Goal: Information Seeking & Learning: Compare options

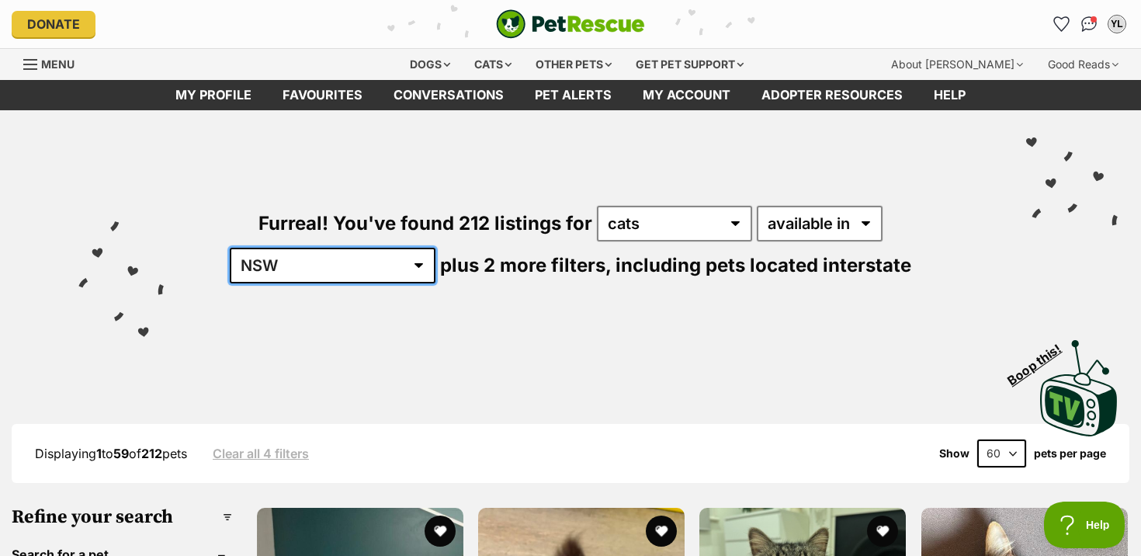
click at [435, 248] on select "Australia ACT NSW NT QLD SA TAS VIC WA" at bounding box center [333, 266] width 206 height 36
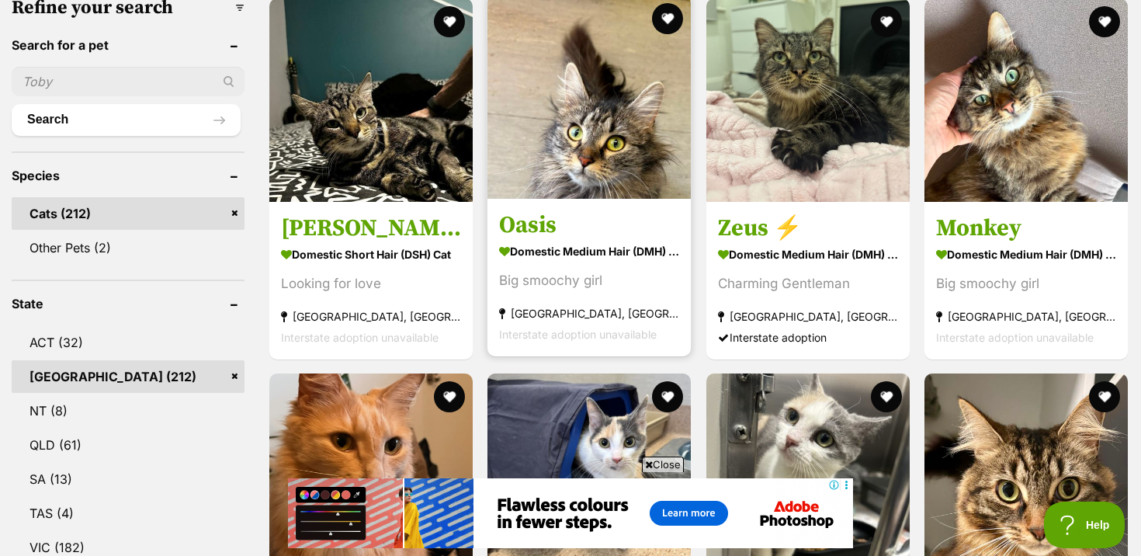
click at [602, 267] on section "Domestic Medium Hair (DMH) Cat Big smoochy girl Lithgow, NSW Interstate adoptio…" at bounding box center [589, 291] width 180 height 105
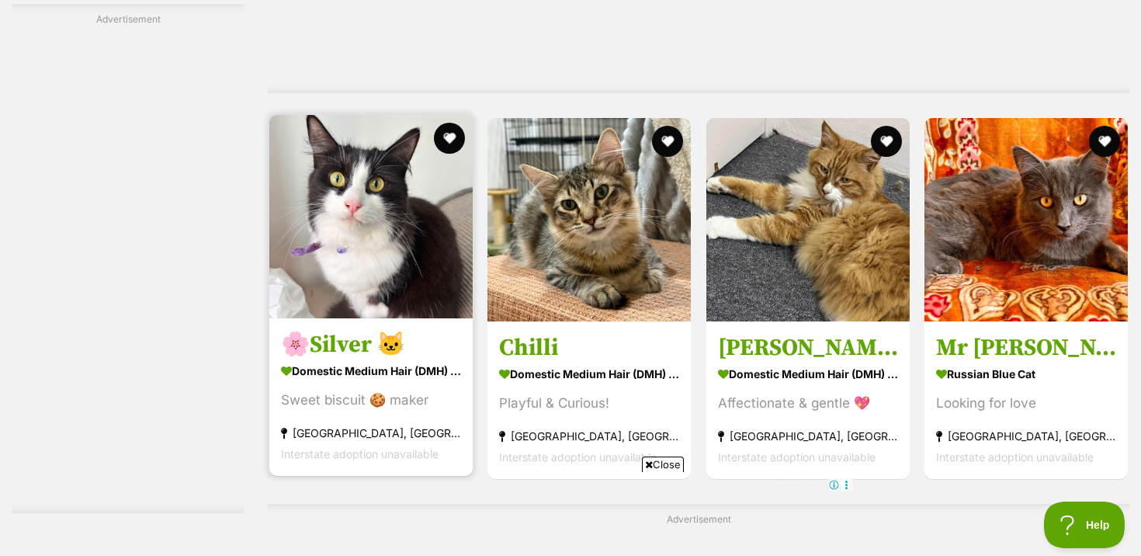
click at [433, 353] on h3 "🌸Silver 🐱" at bounding box center [371, 344] width 180 height 29
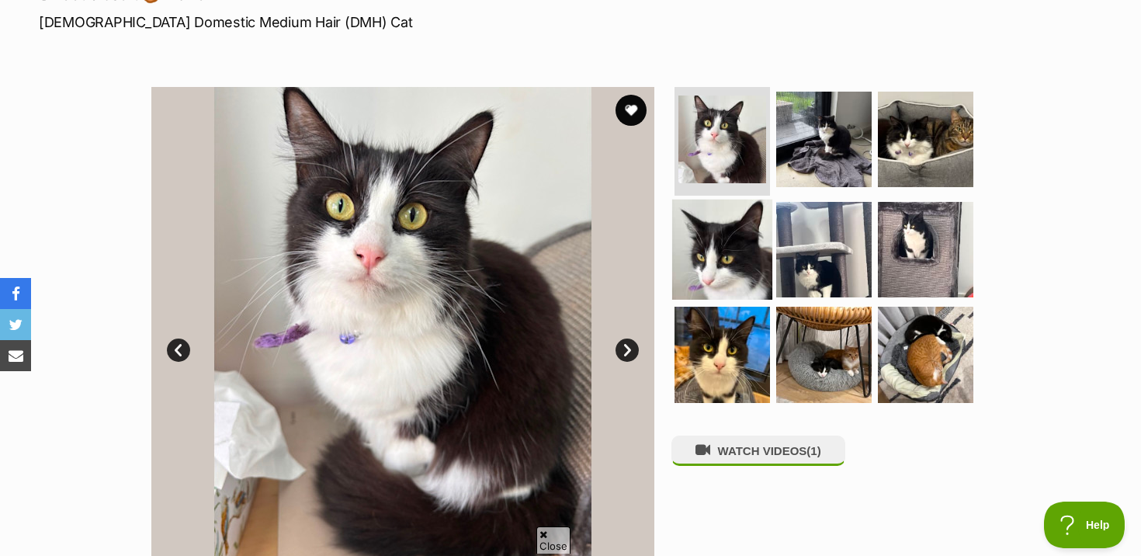
scroll to position [237, 0]
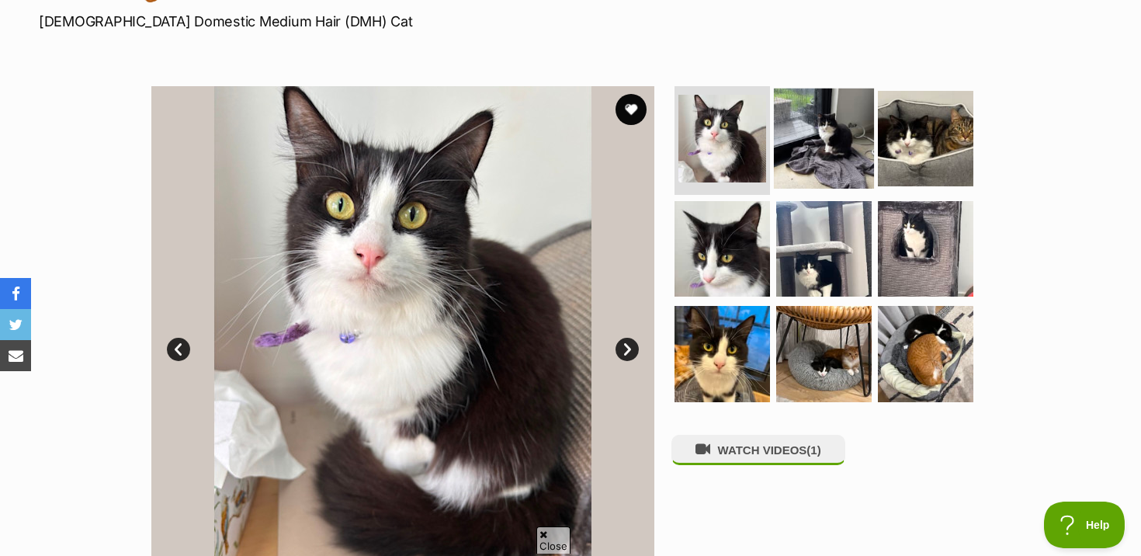
click at [853, 137] on img at bounding box center [824, 138] width 100 height 100
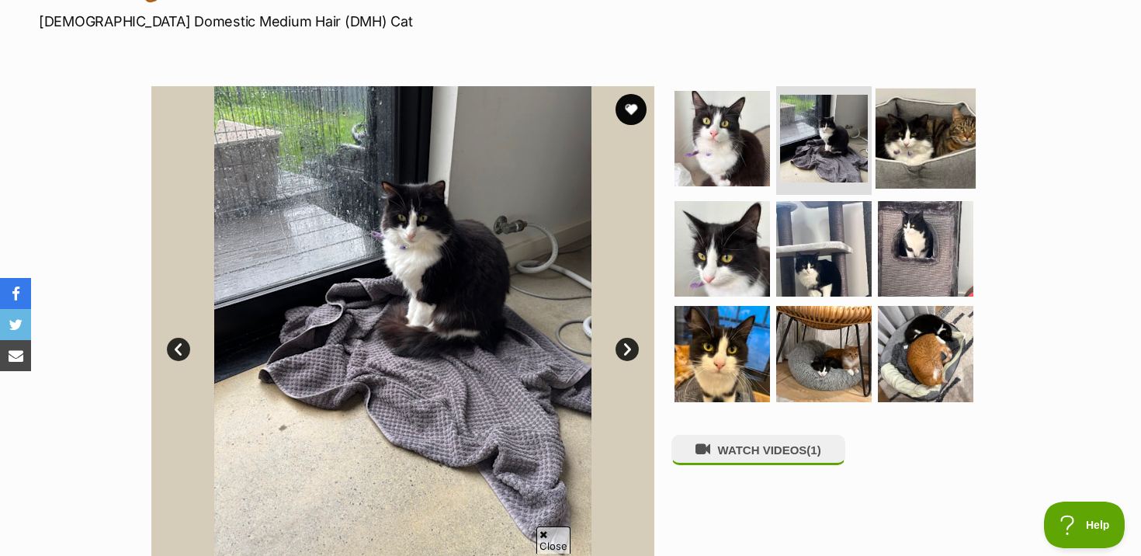
click at [901, 141] on img at bounding box center [926, 138] width 100 height 100
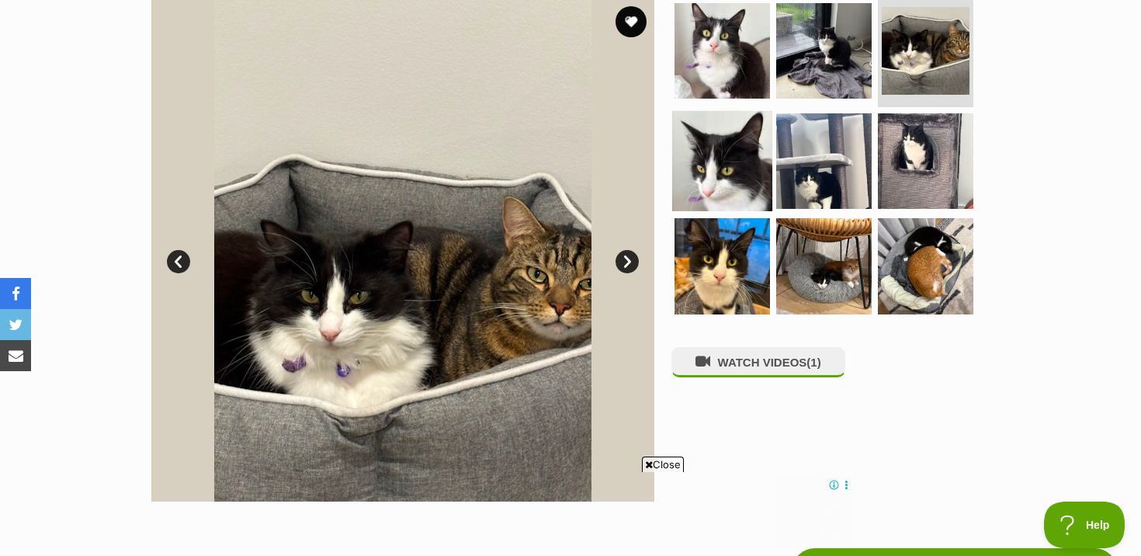
scroll to position [0, 0]
click at [759, 136] on img at bounding box center [722, 160] width 100 height 100
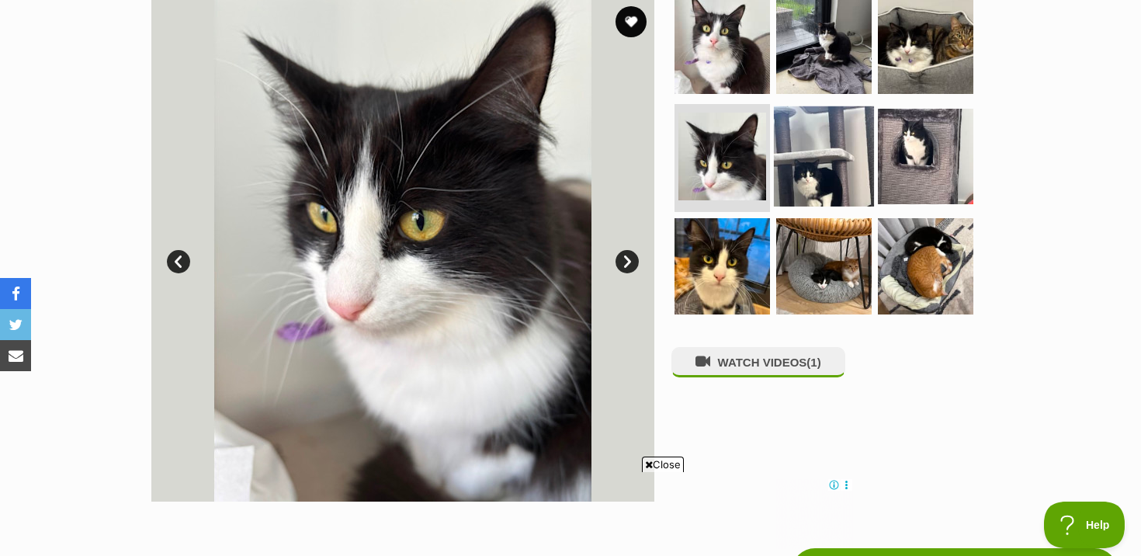
click at [837, 136] on img at bounding box center [824, 156] width 100 height 100
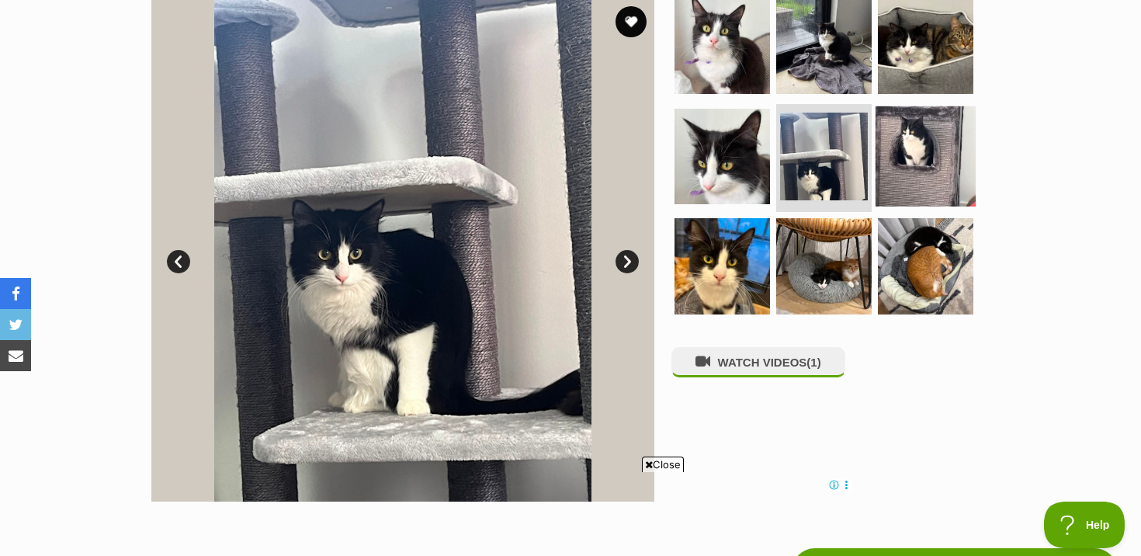
click at [910, 151] on img at bounding box center [926, 156] width 100 height 100
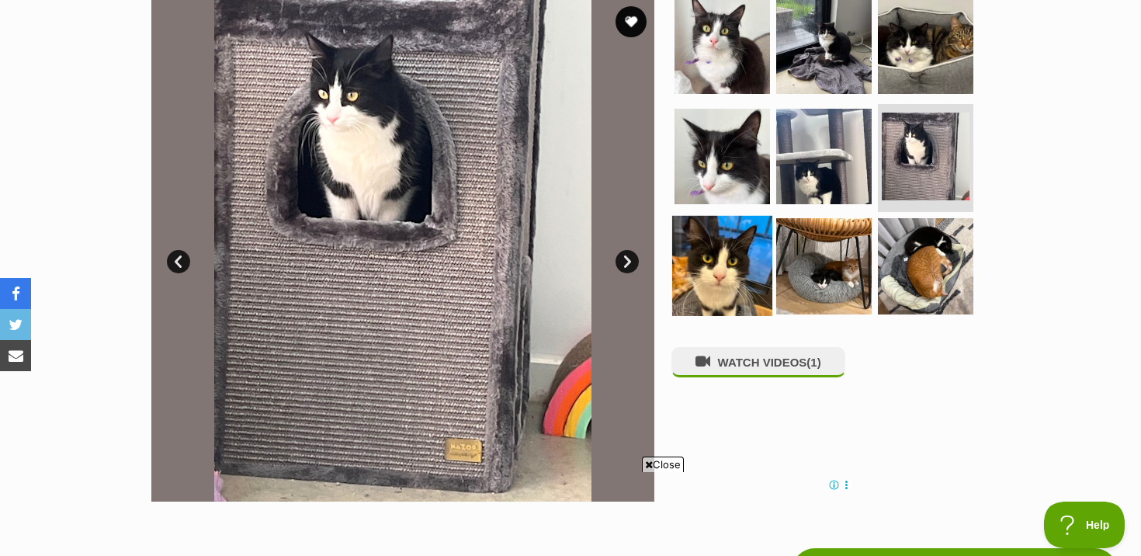
click at [704, 235] on img at bounding box center [722, 266] width 100 height 100
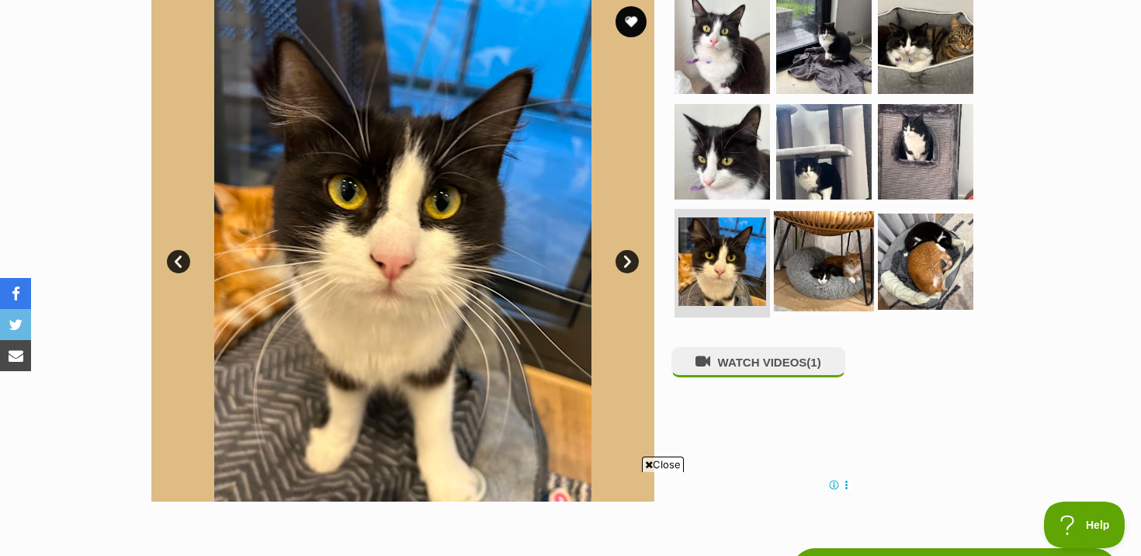
click at [826, 240] on img at bounding box center [824, 261] width 100 height 100
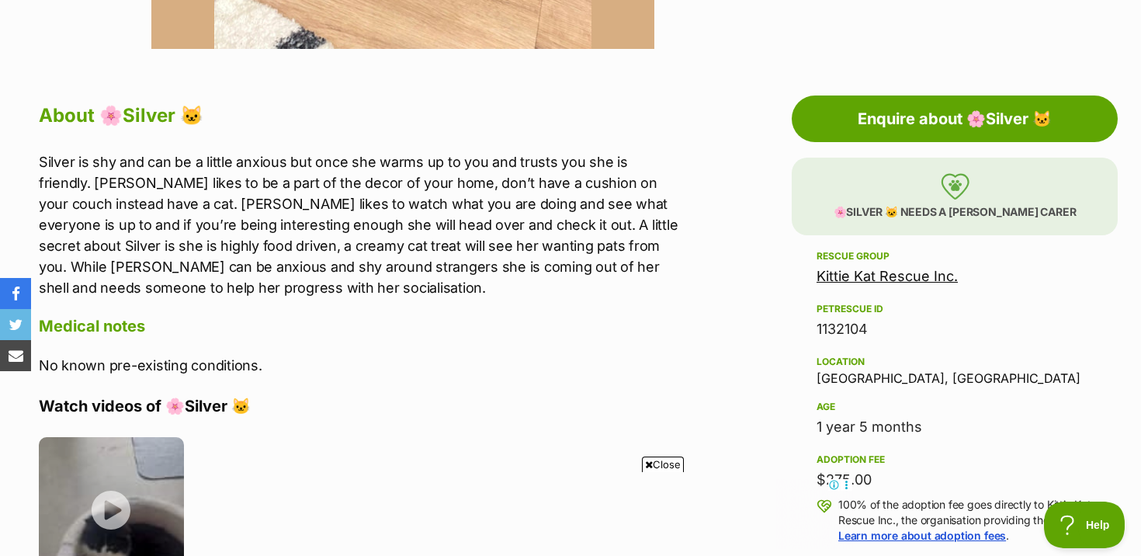
scroll to position [783, 0]
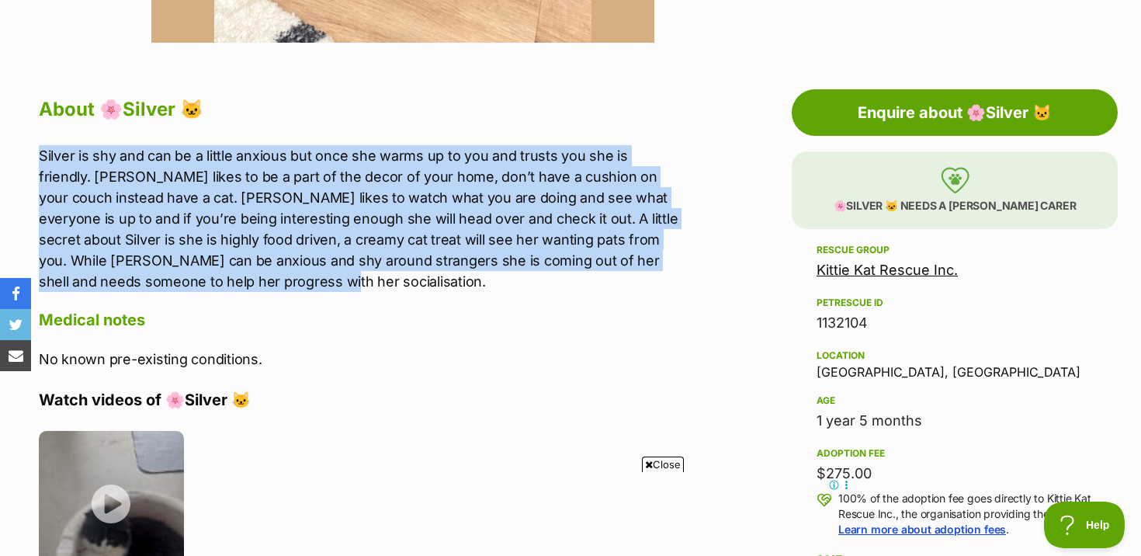
drag, startPoint x: 40, startPoint y: 155, endPoint x: 176, endPoint y: 286, distance: 189.4
click at [176, 286] on p "Silver is shy and can be a little anxious but once she warms up to you and trus…" at bounding box center [359, 218] width 641 height 147
copy p "Silver is shy and can be a little anxious but once she warms up to you and trus…"
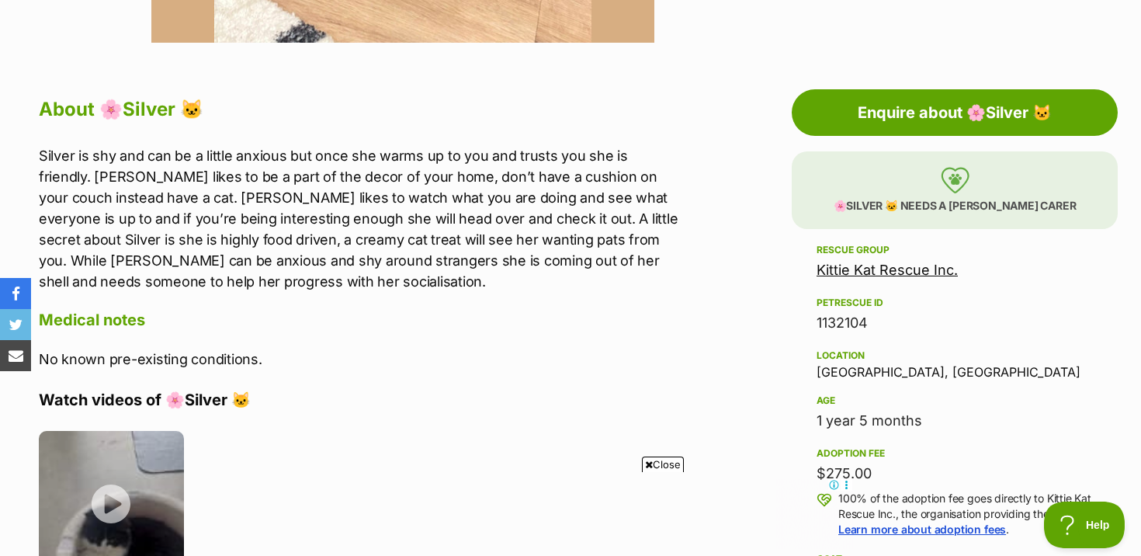
click at [358, 437] on ul at bounding box center [359, 509] width 641 height 156
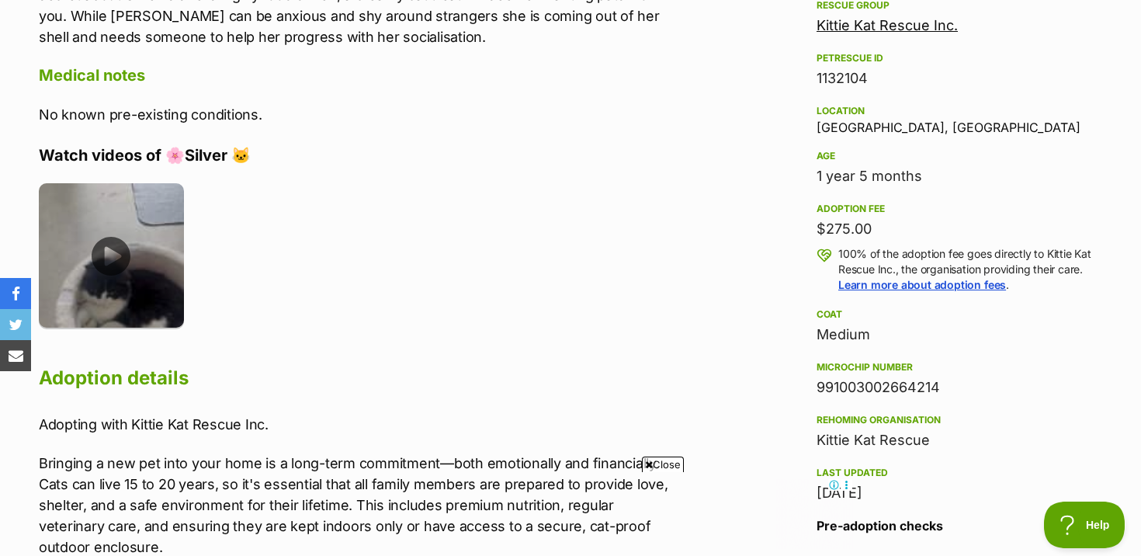
click at [104, 328] on li at bounding box center [119, 261] width 161 height 156
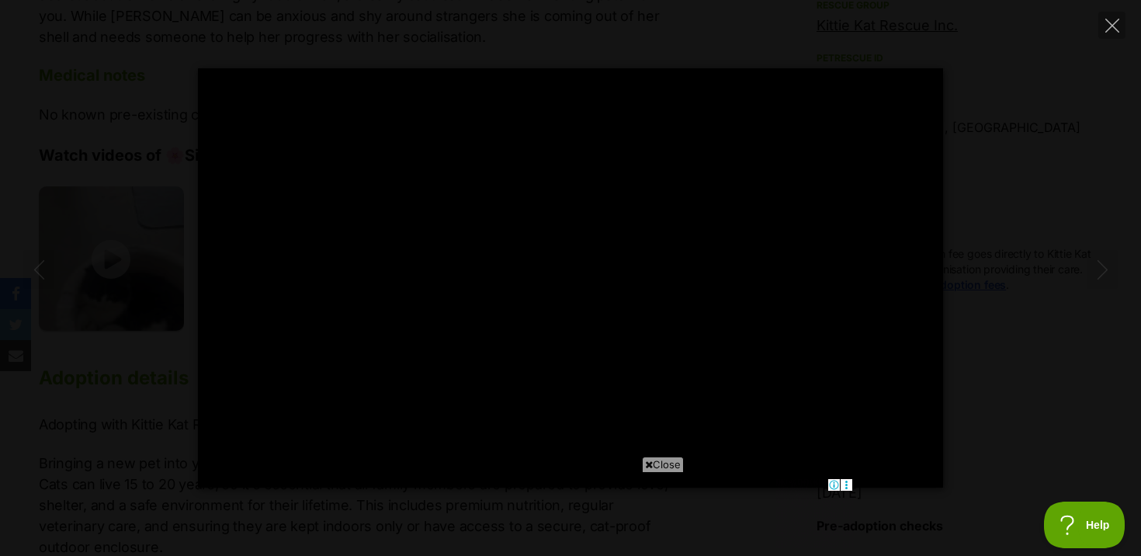
type input "100"
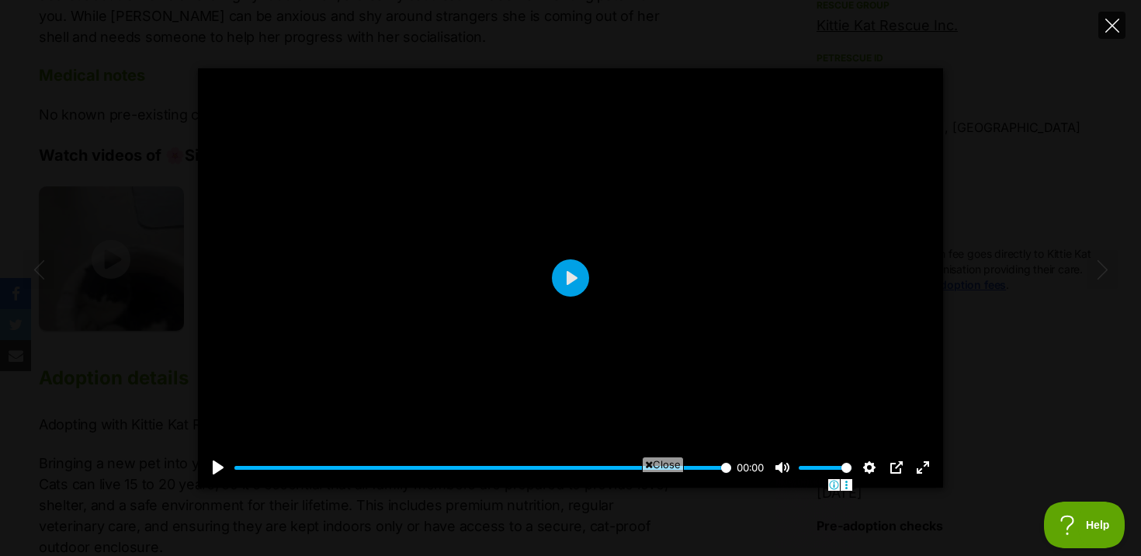
click at [1122, 22] on button "Close" at bounding box center [1111, 25] width 27 height 27
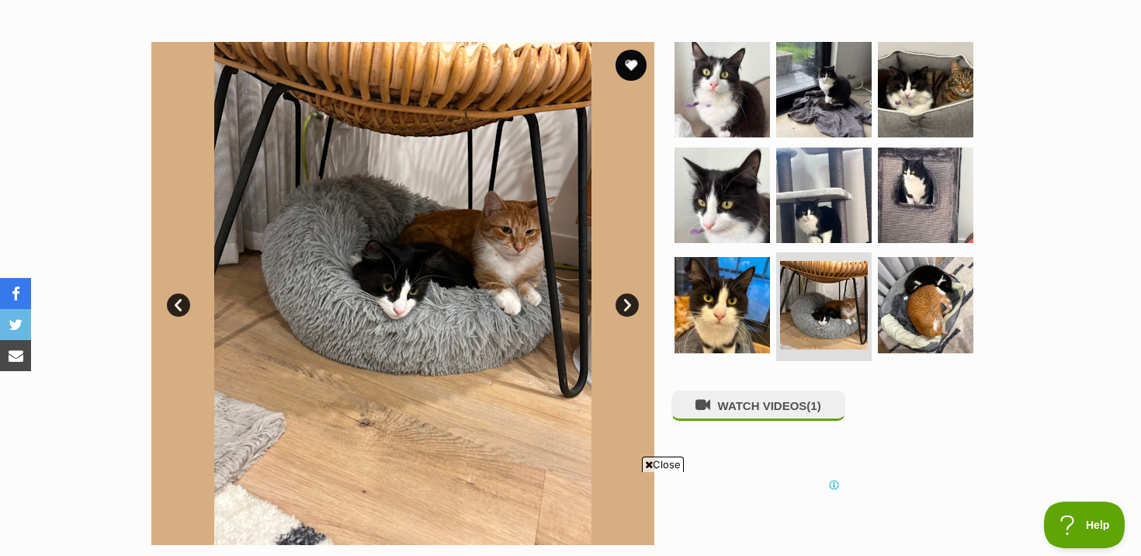
click at [796, 167] on img at bounding box center [823, 194] width 95 height 95
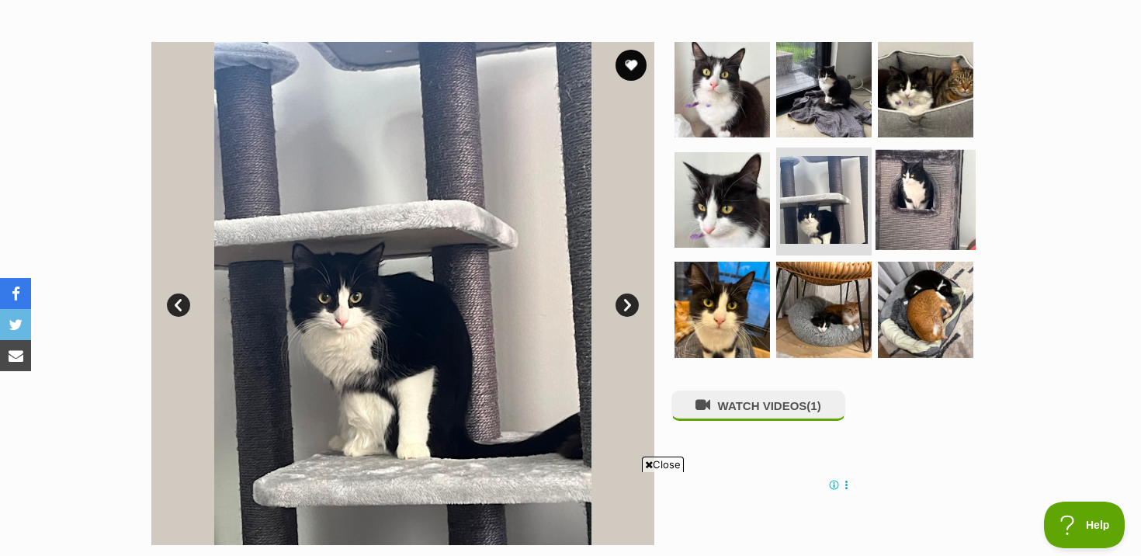
click at [937, 223] on img at bounding box center [926, 199] width 100 height 100
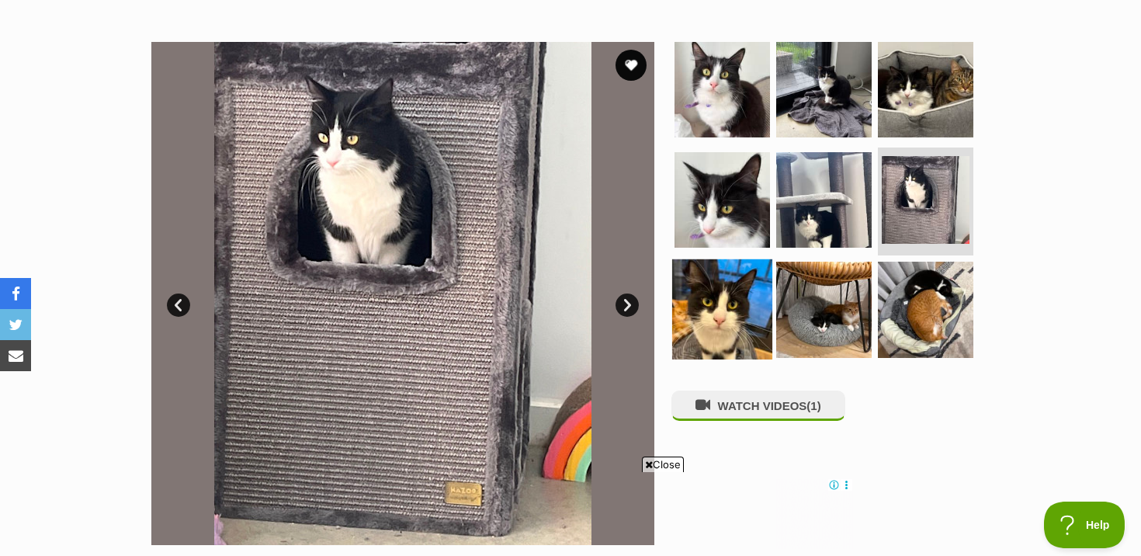
click at [695, 314] on img at bounding box center [722, 309] width 100 height 100
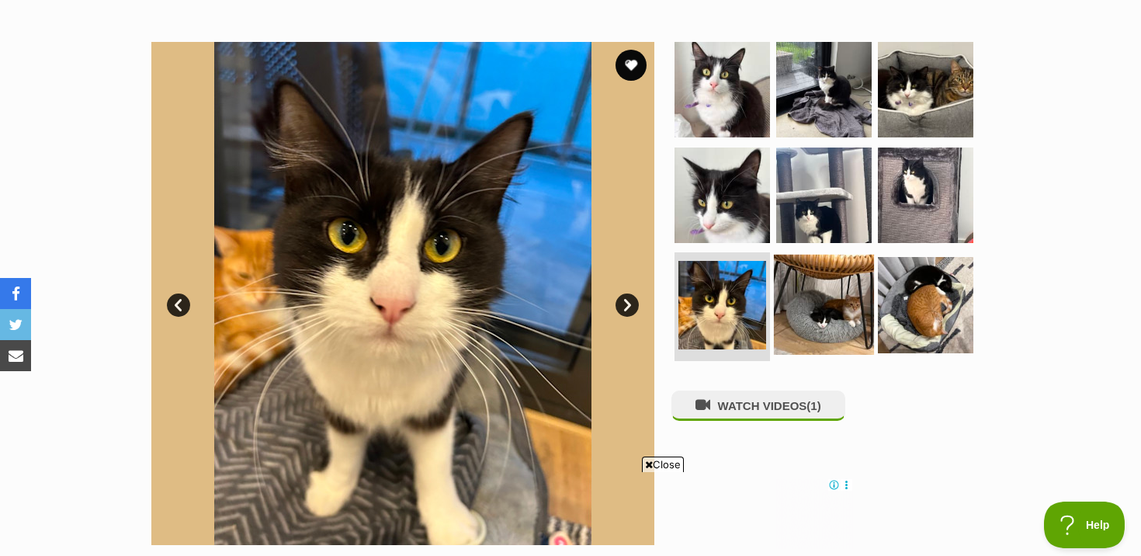
click at [779, 316] on img at bounding box center [824, 305] width 100 height 100
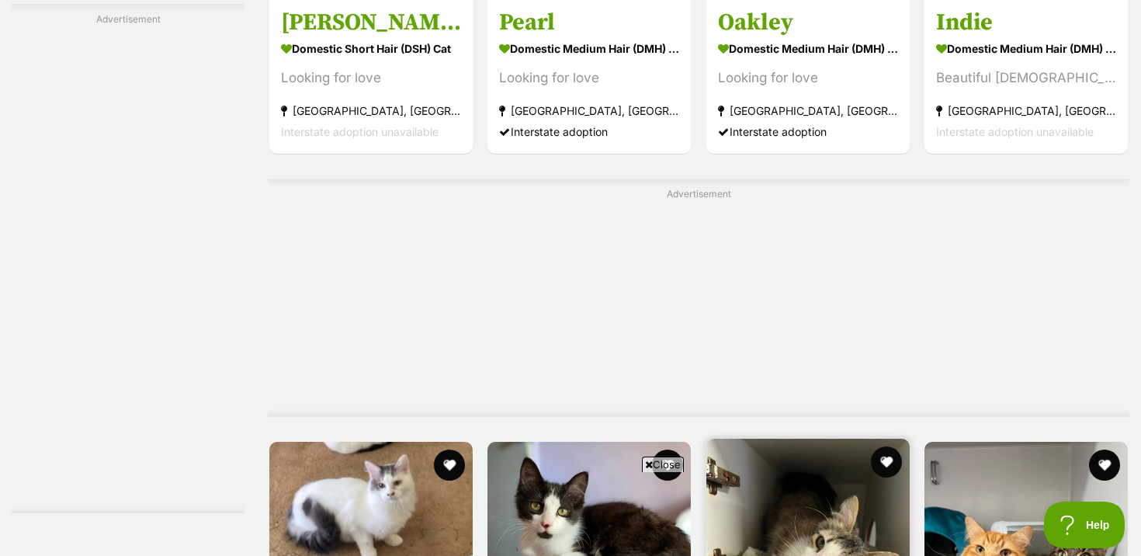
scroll to position [7519, 0]
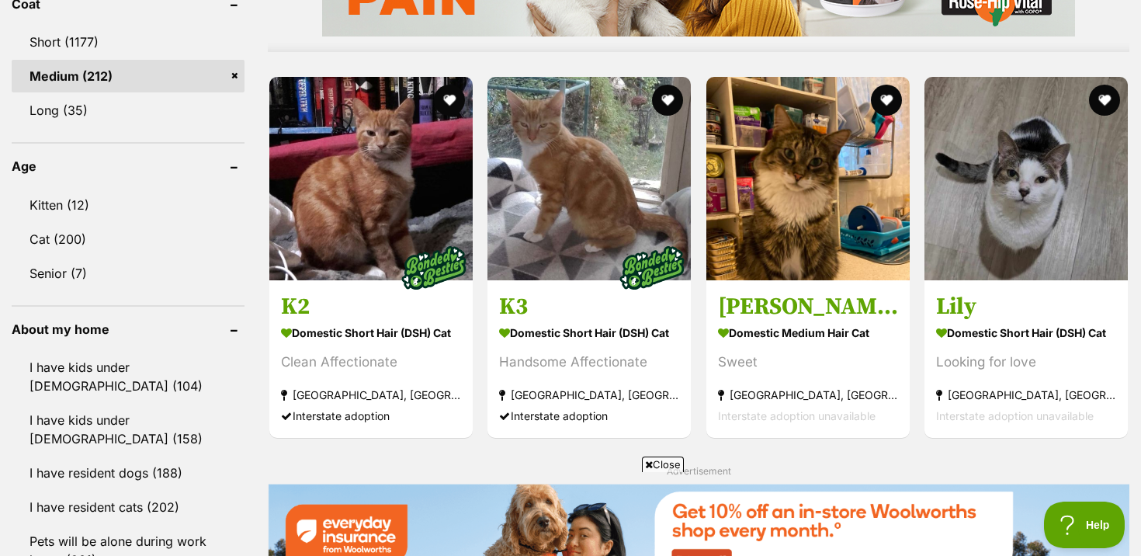
scroll to position [1847, 0]
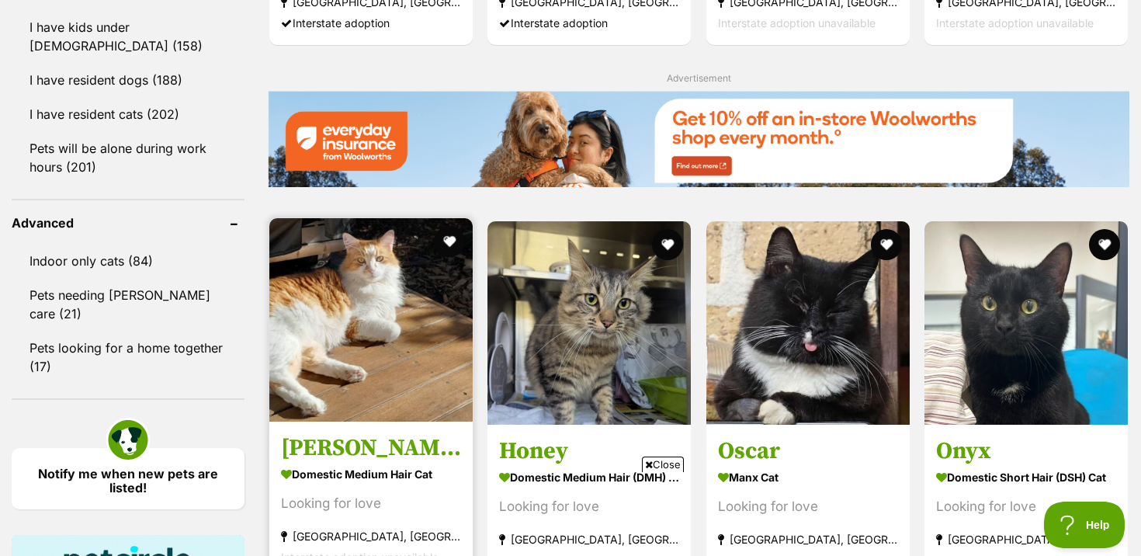
click at [338, 332] on img at bounding box center [370, 319] width 203 height 203
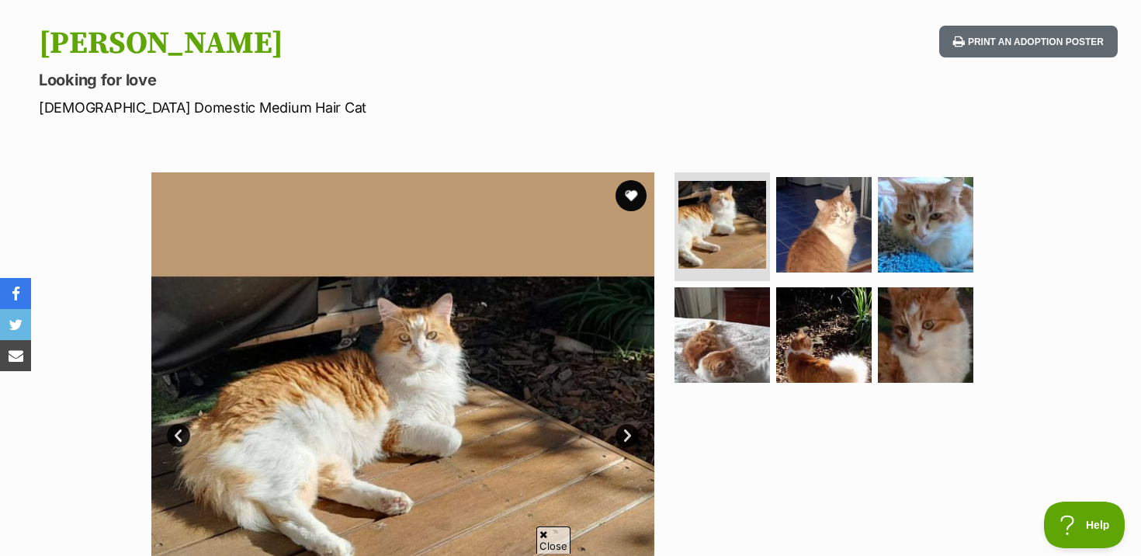
scroll to position [157, 0]
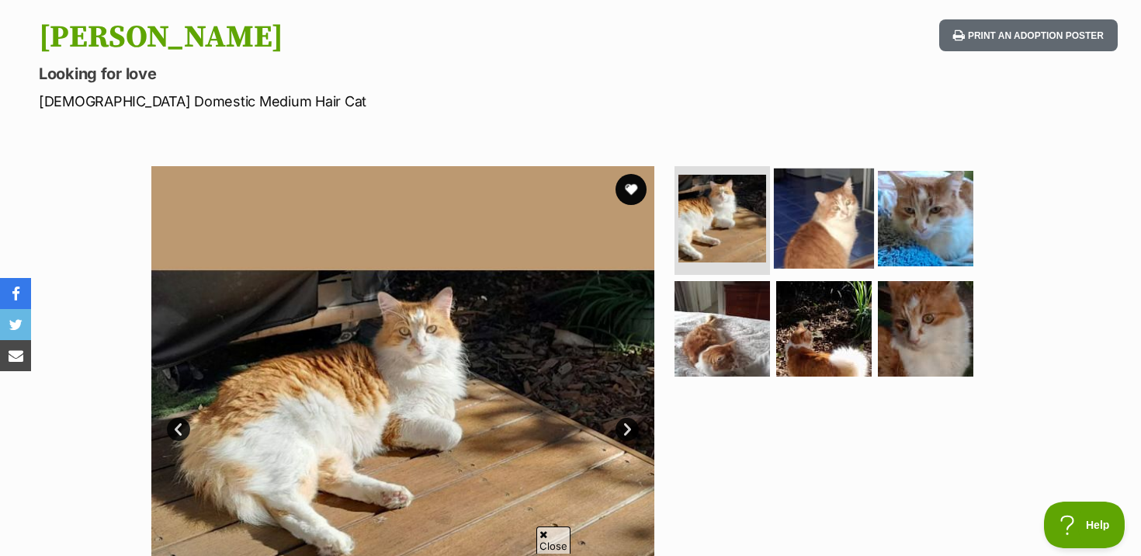
click at [843, 244] on img at bounding box center [824, 218] width 100 height 100
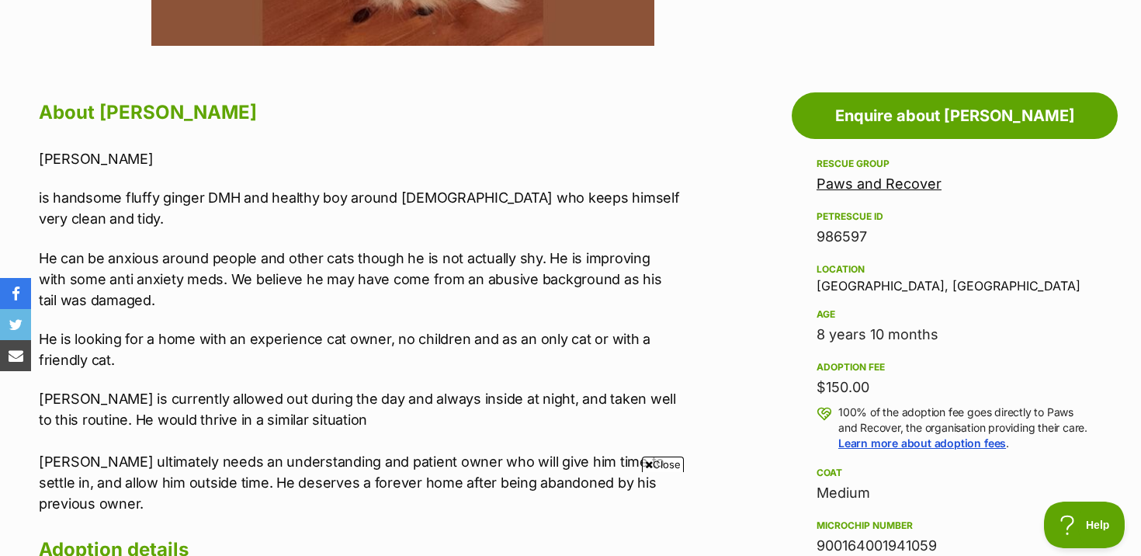
scroll to position [0, 0]
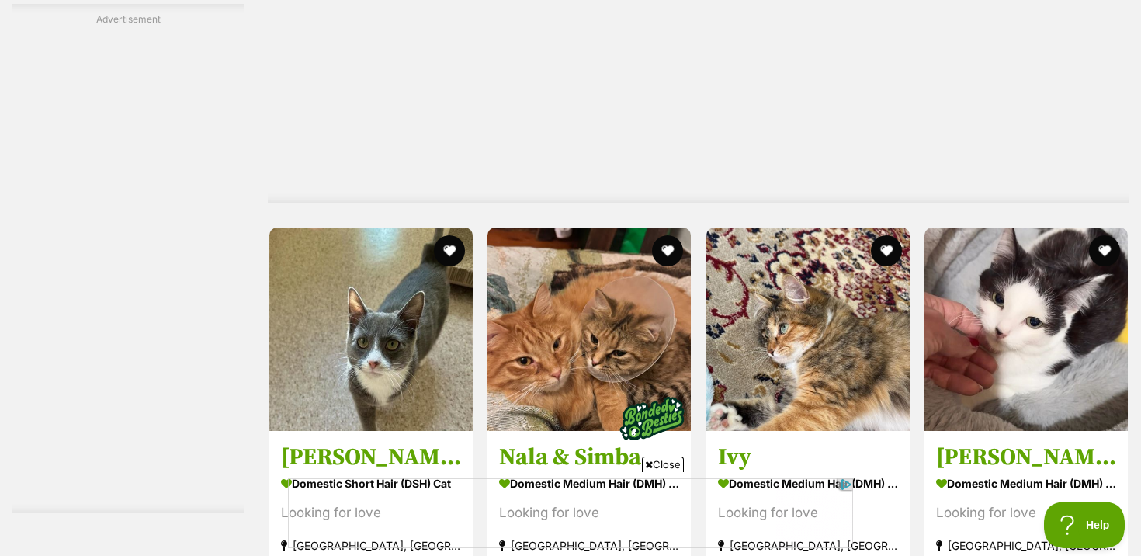
scroll to position [5187, 0]
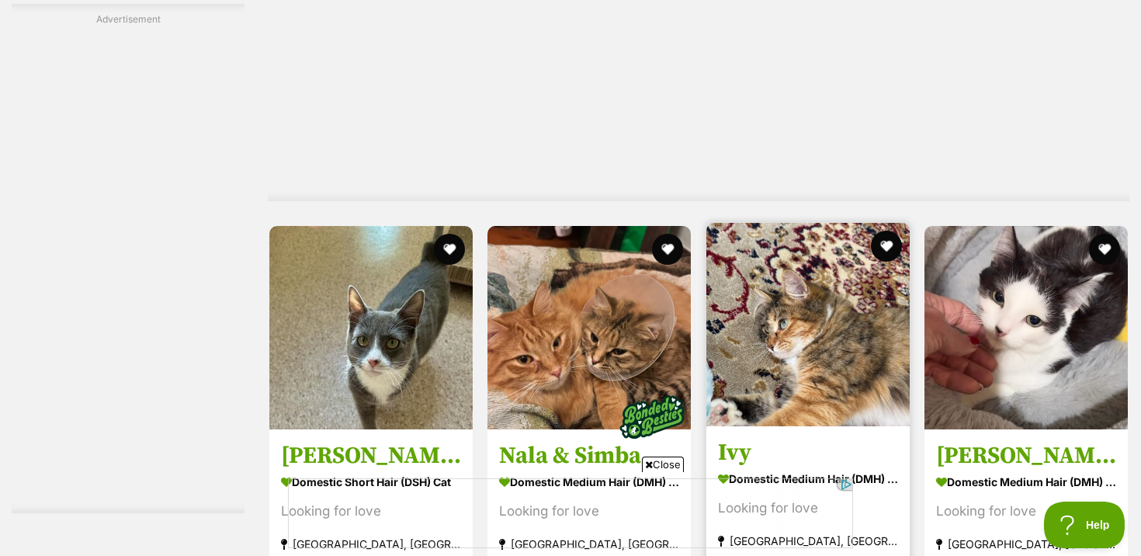
click at [754, 438] on h3 "Ivy" at bounding box center [808, 452] width 180 height 29
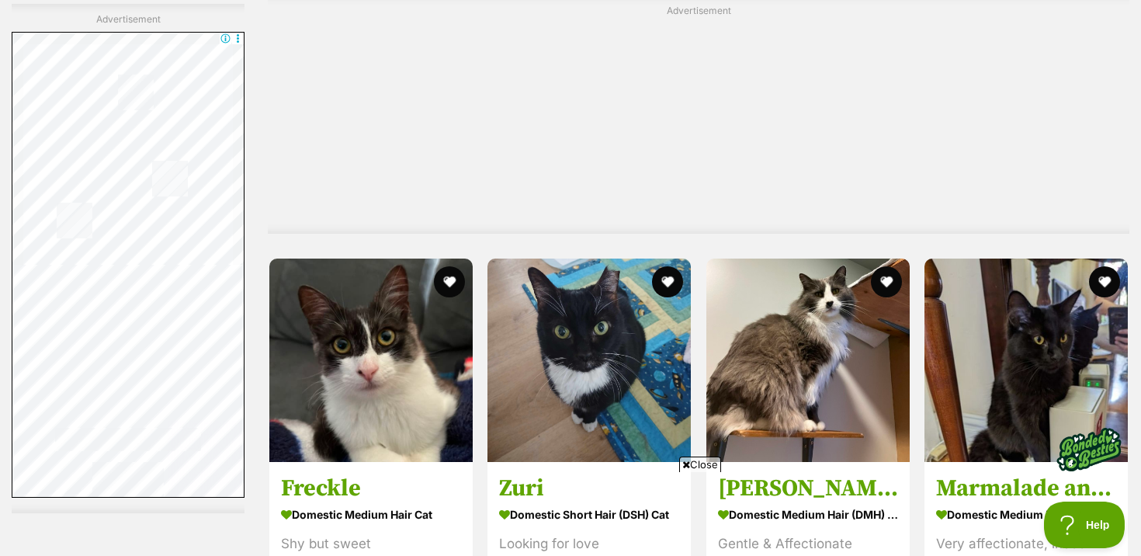
scroll to position [6767, 0]
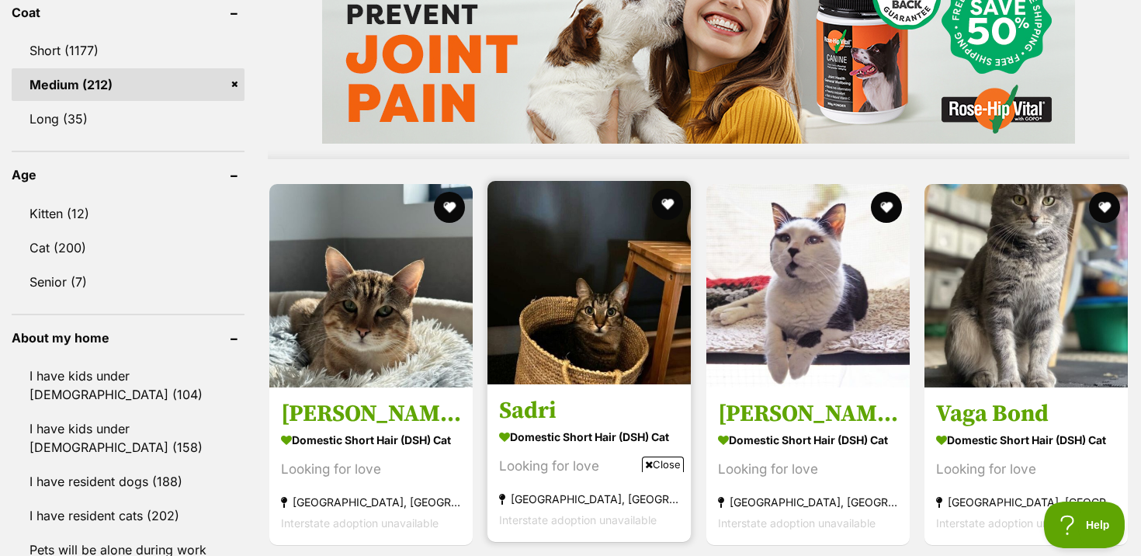
scroll to position [1450, 0]
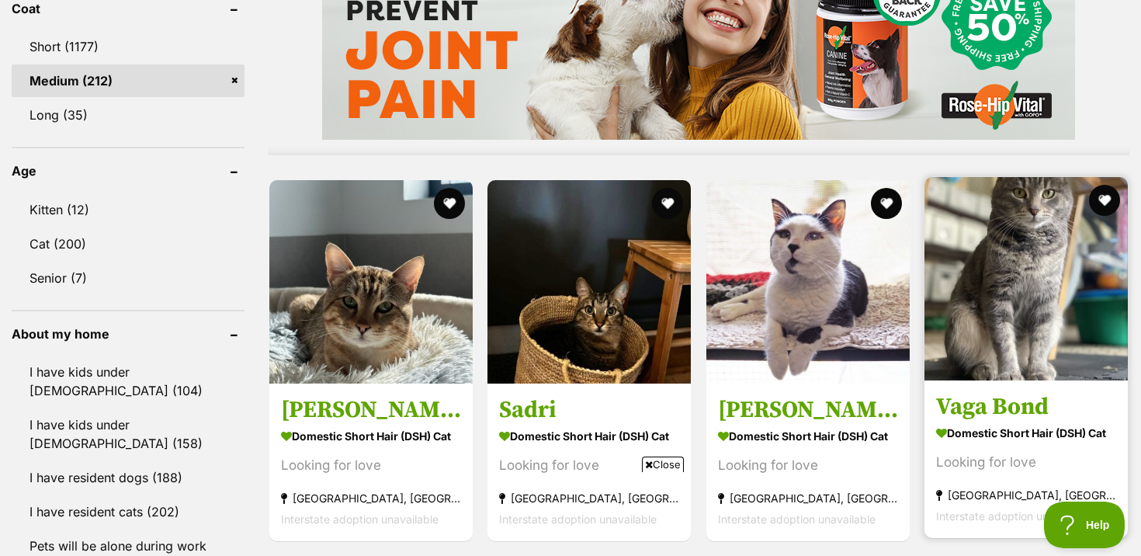
click at [950, 372] on img at bounding box center [1025, 278] width 203 height 203
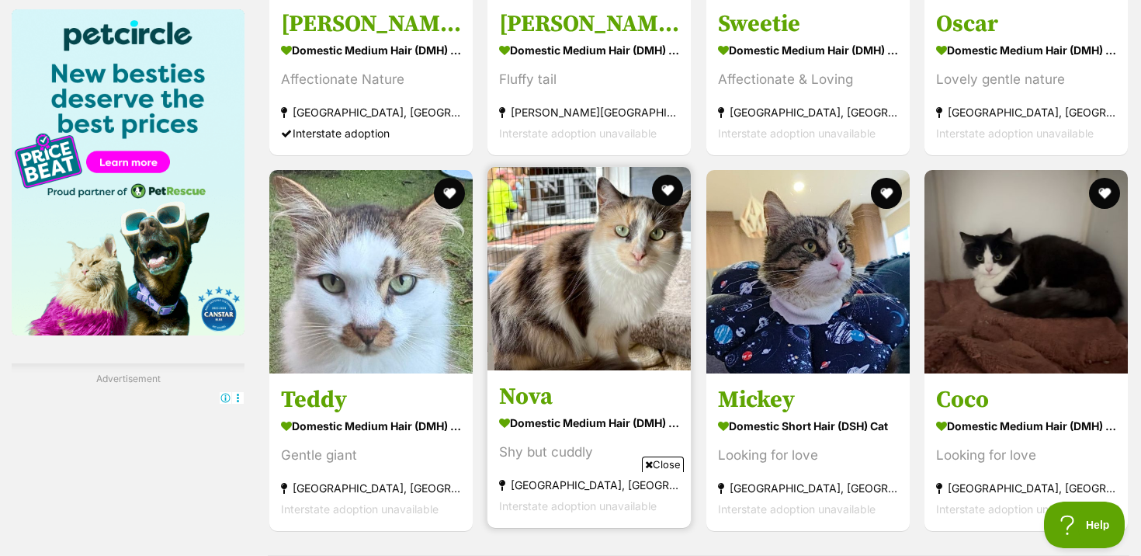
click at [570, 328] on img at bounding box center [588, 268] width 203 height 203
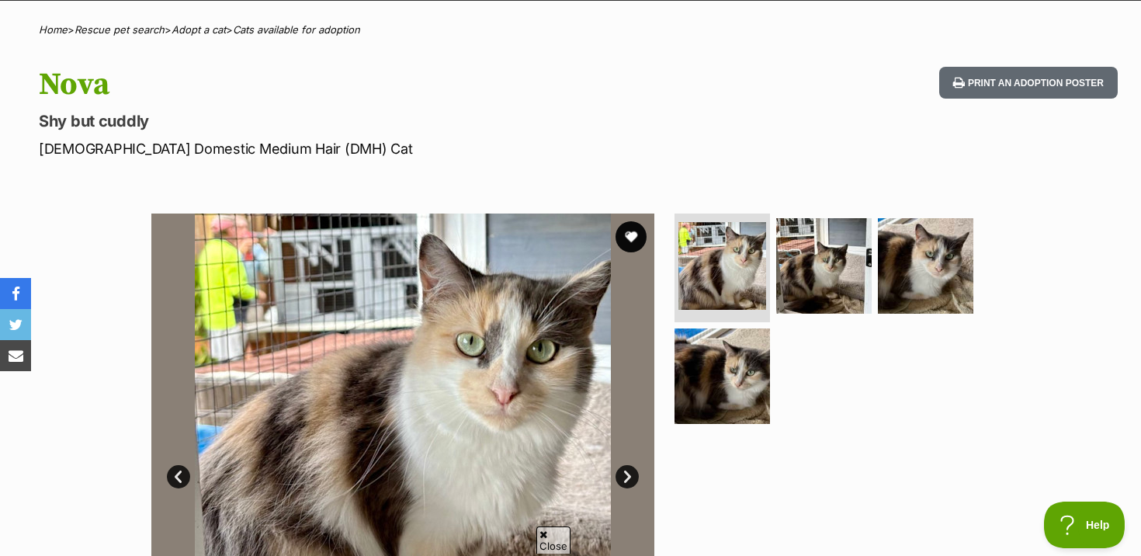
scroll to position [110, 0]
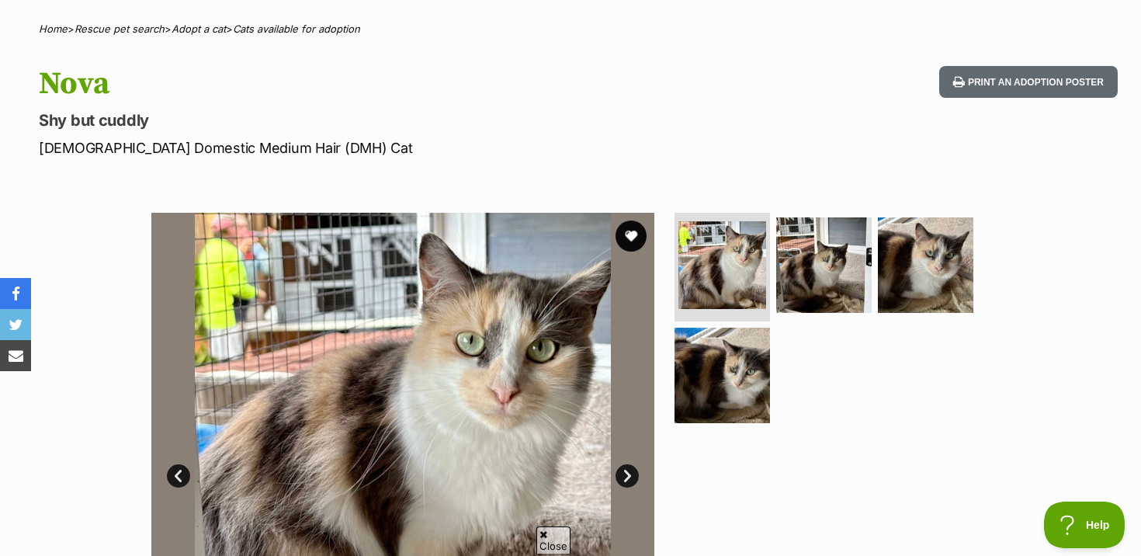
click at [821, 213] on ul at bounding box center [830, 323] width 318 height 220
click at [840, 239] on img at bounding box center [824, 265] width 100 height 100
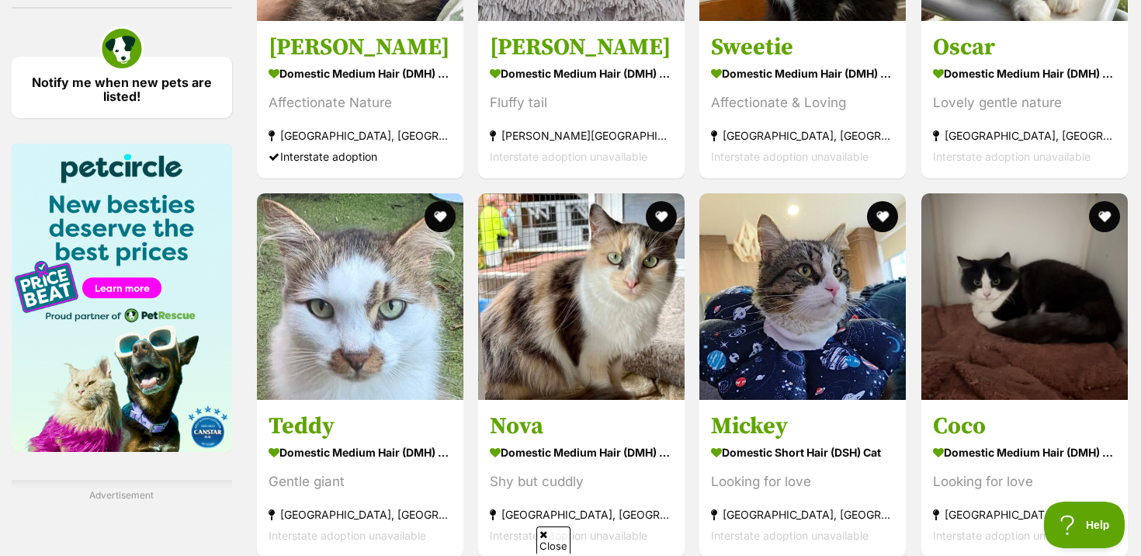
scroll to position [2235, 0]
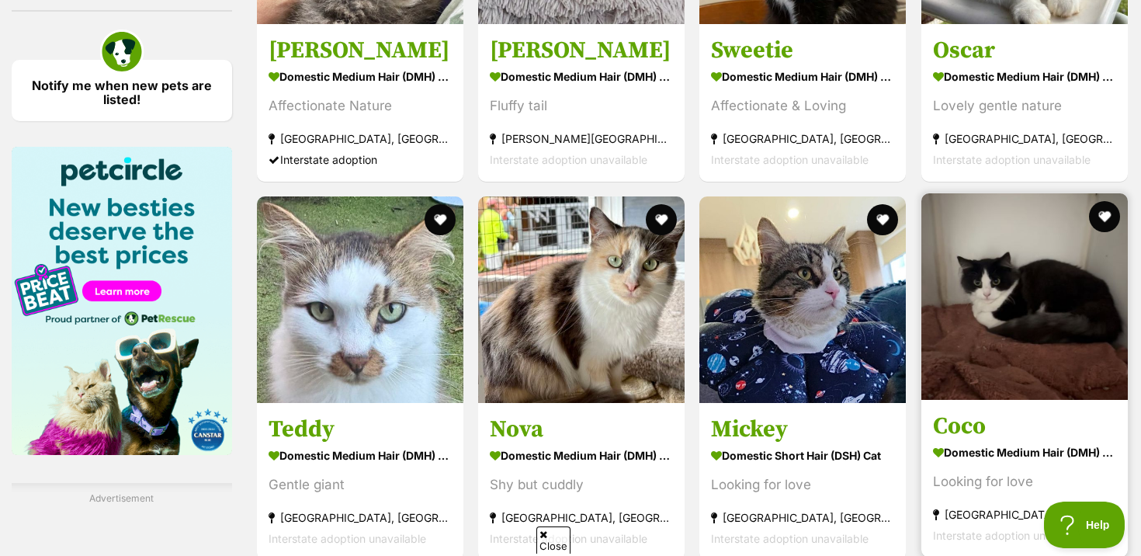
click at [1009, 400] on link "Coco Domestic Medium Hair (DMH) Cat Looking for love [GEOGRAPHIC_DATA], [GEOGRA…" at bounding box center [1024, 479] width 206 height 158
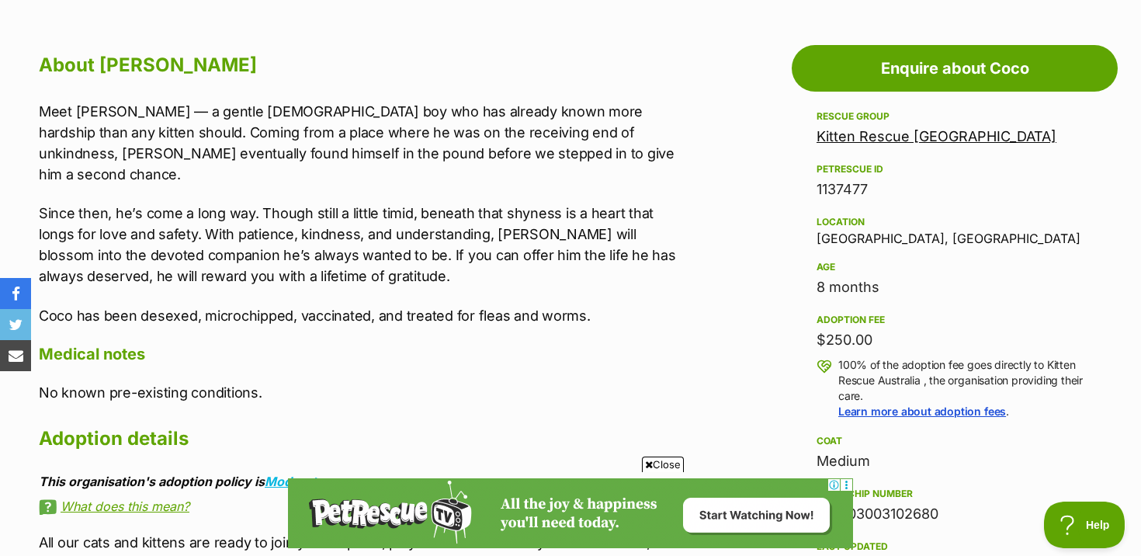
scroll to position [822, 0]
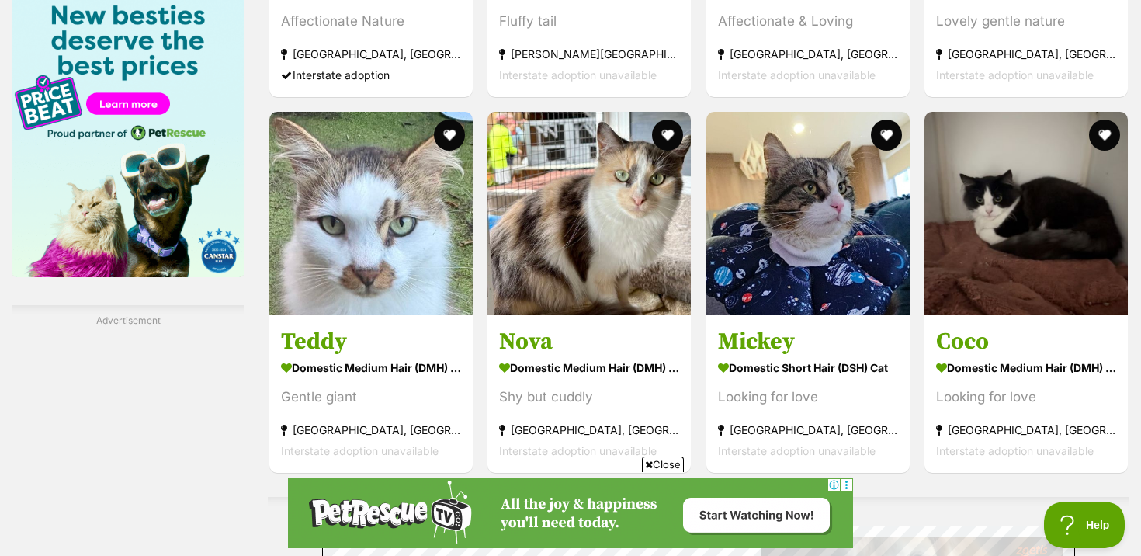
scroll to position [2352, 0]
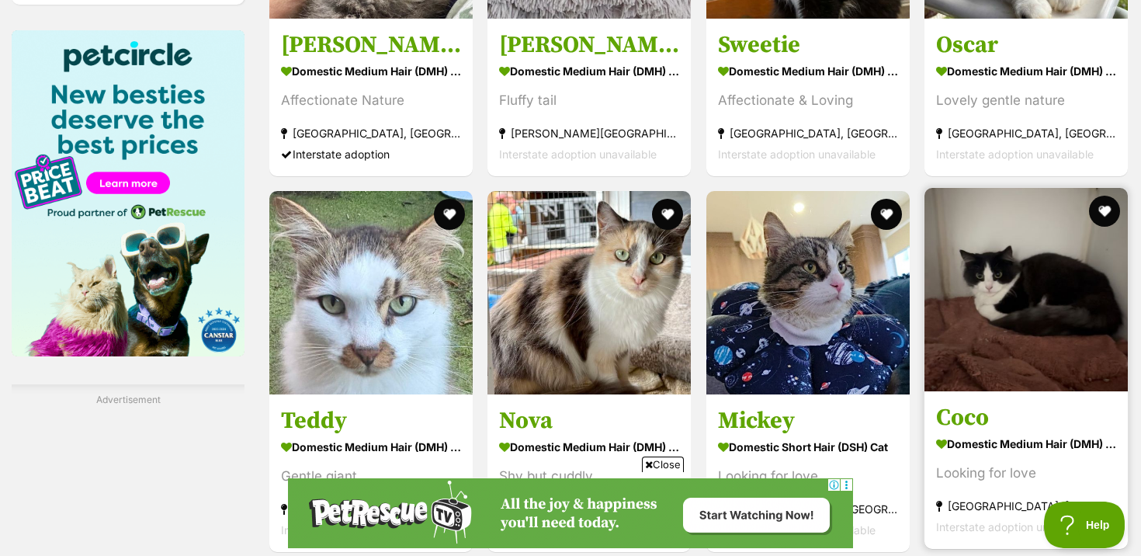
click at [996, 307] on img at bounding box center [1025, 289] width 203 height 203
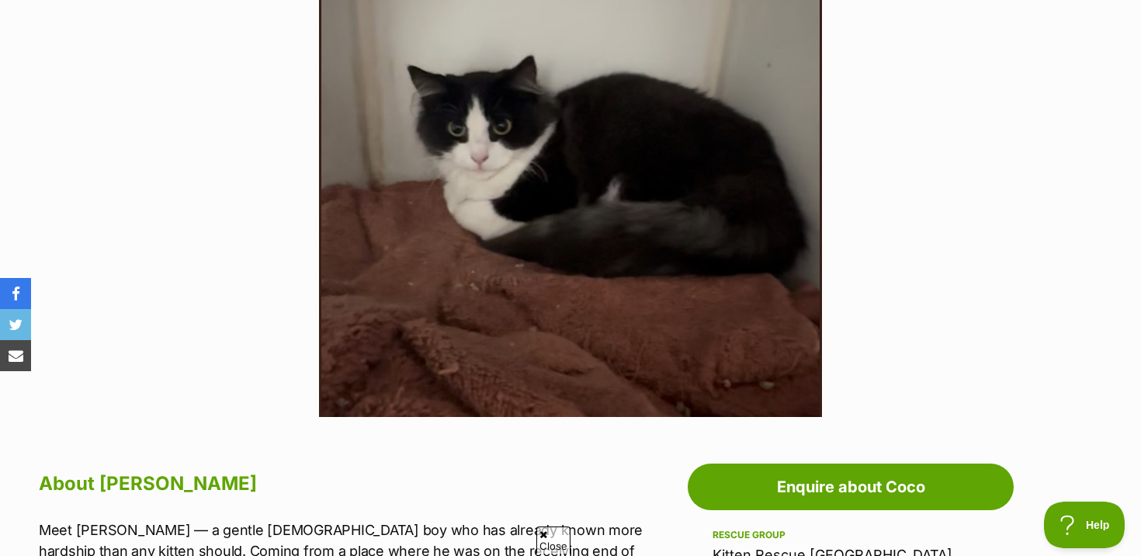
scroll to position [408, 0]
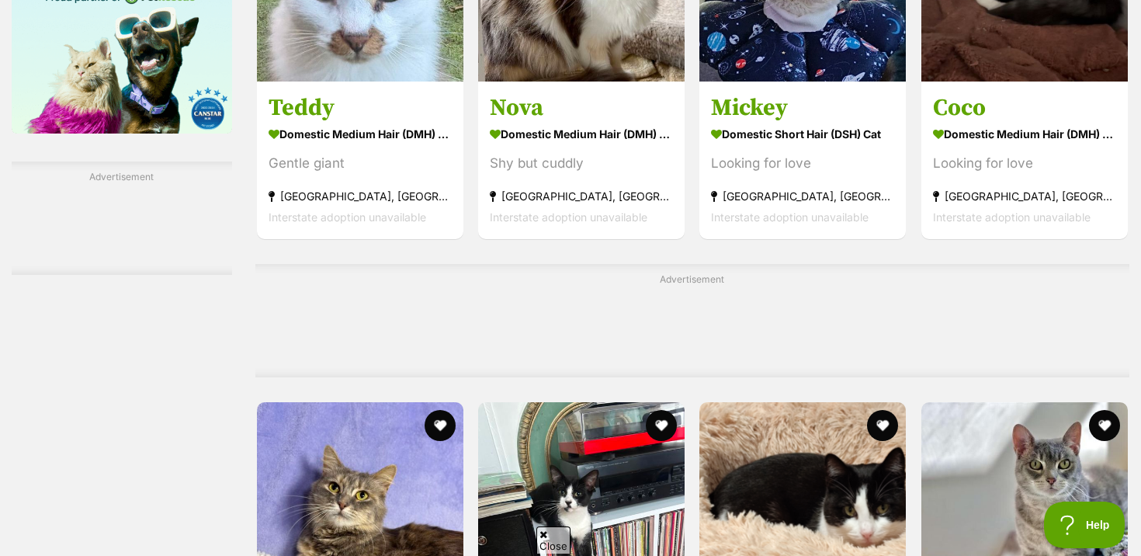
scroll to position [2560, 0]
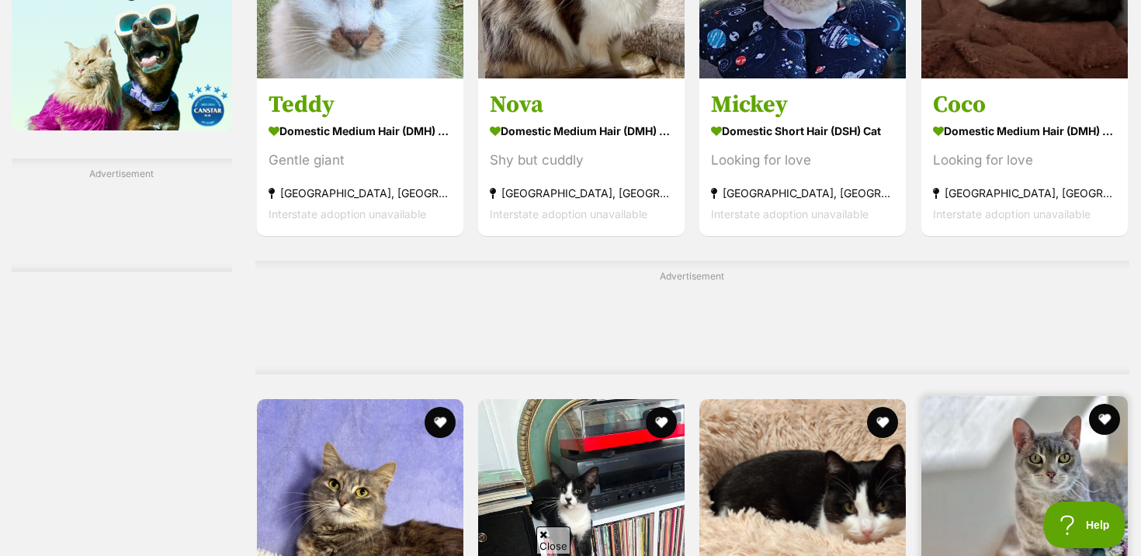
click at [1033, 396] on img at bounding box center [1024, 499] width 206 height 206
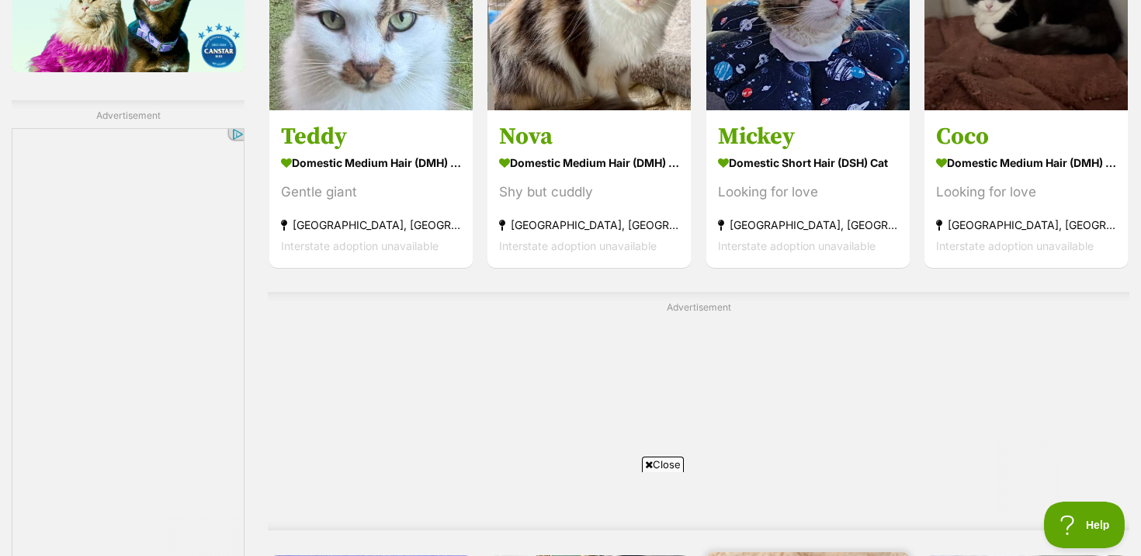
scroll to position [0, 0]
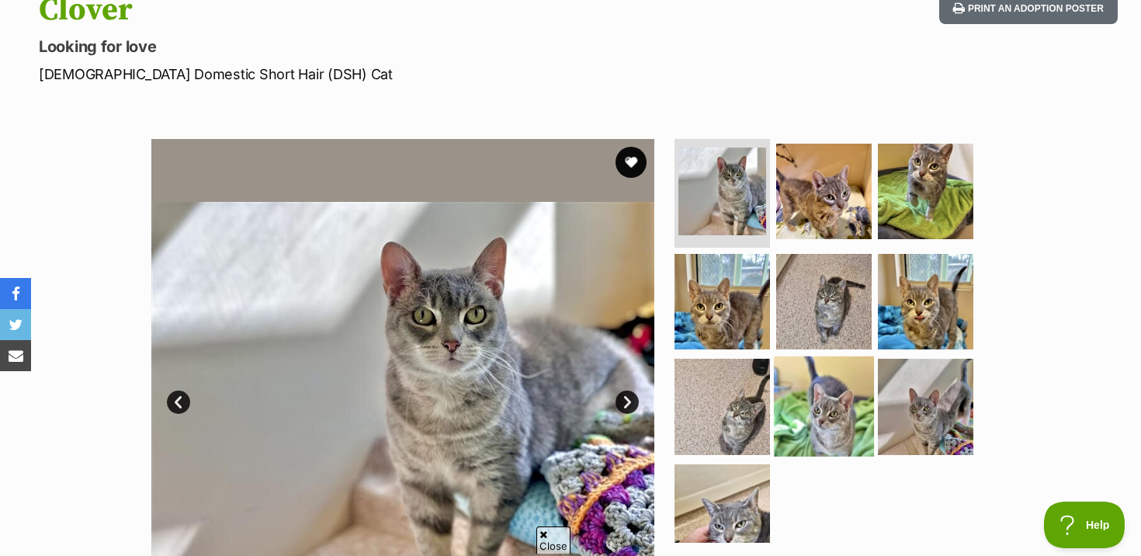
scroll to position [31, 0]
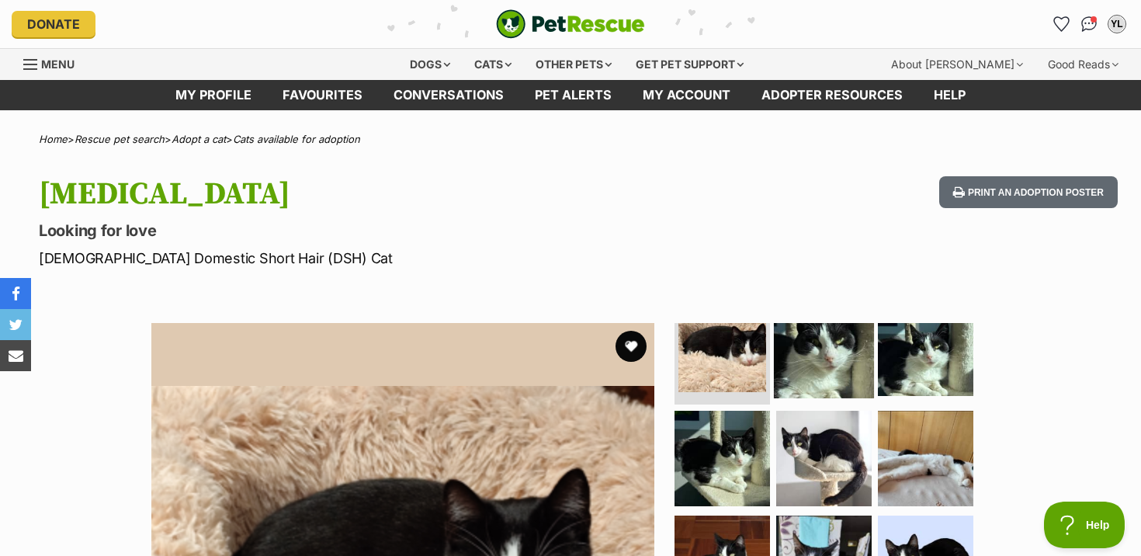
click at [819, 359] on img at bounding box center [824, 348] width 100 height 100
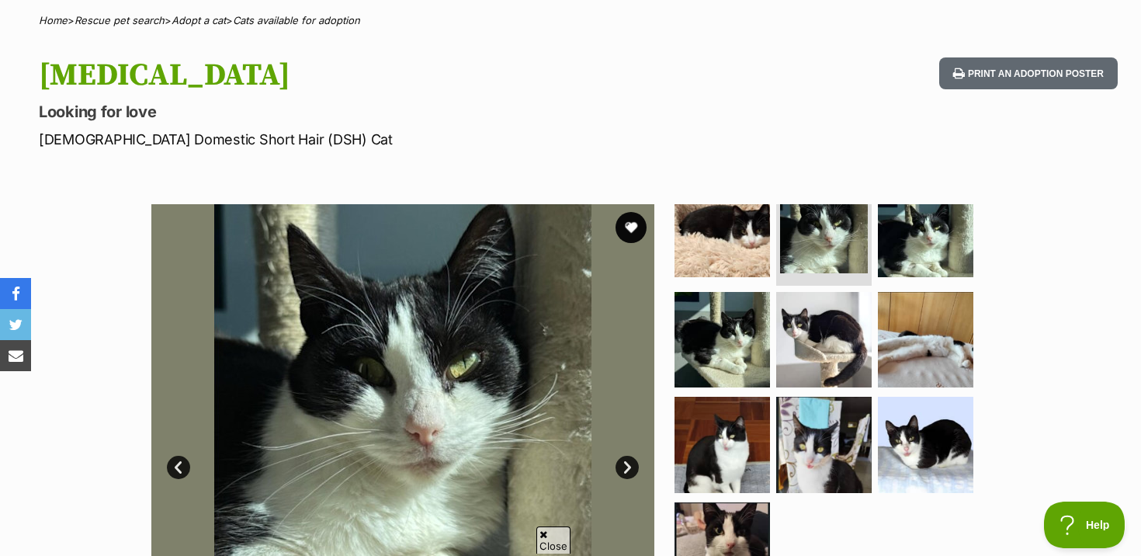
scroll to position [120, 0]
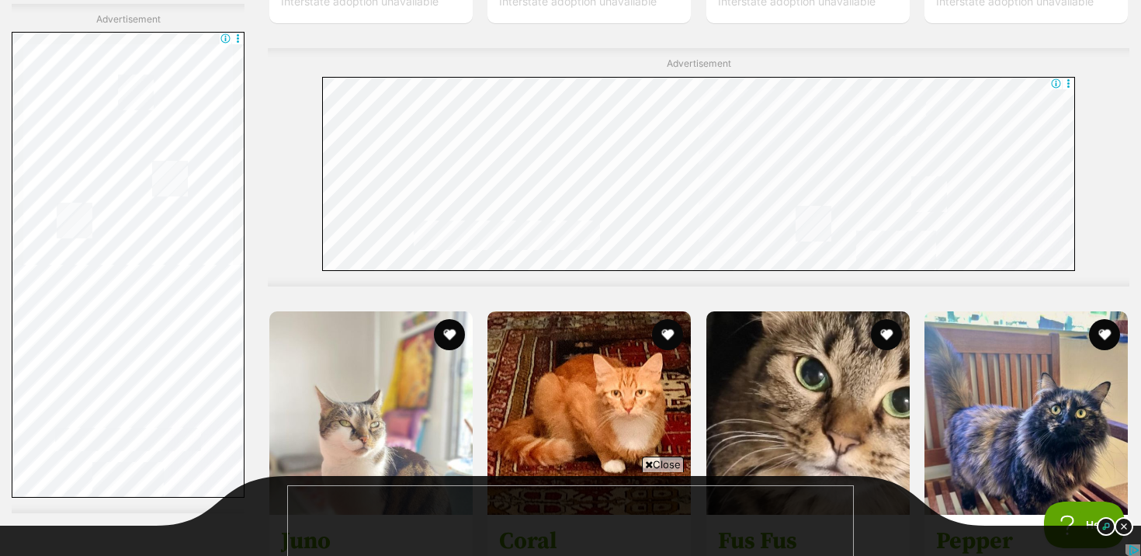
scroll to position [4594, 0]
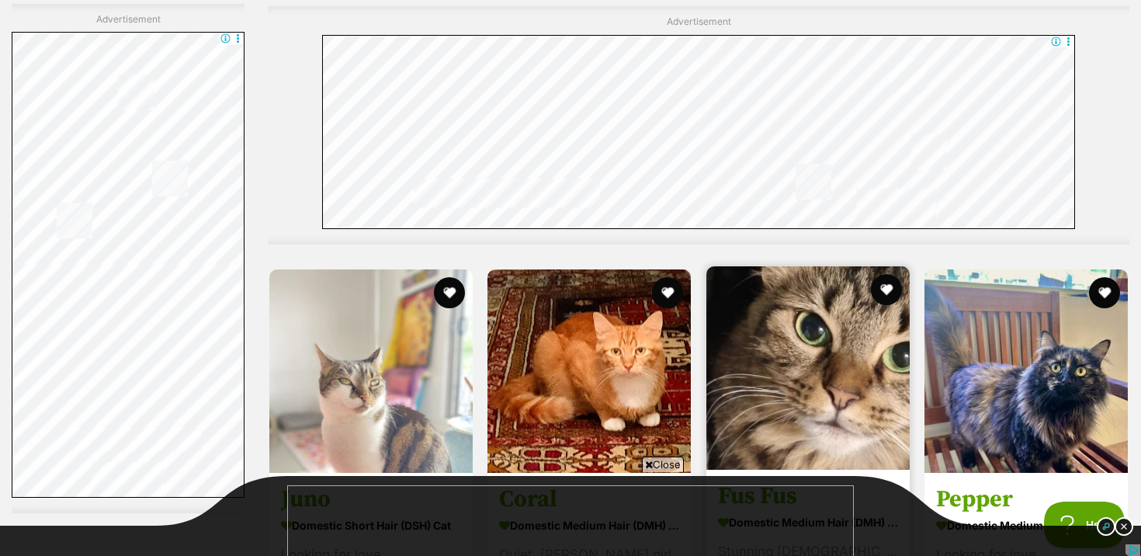
click at [768, 540] on div "Stunning Lady" at bounding box center [808, 550] width 180 height 21
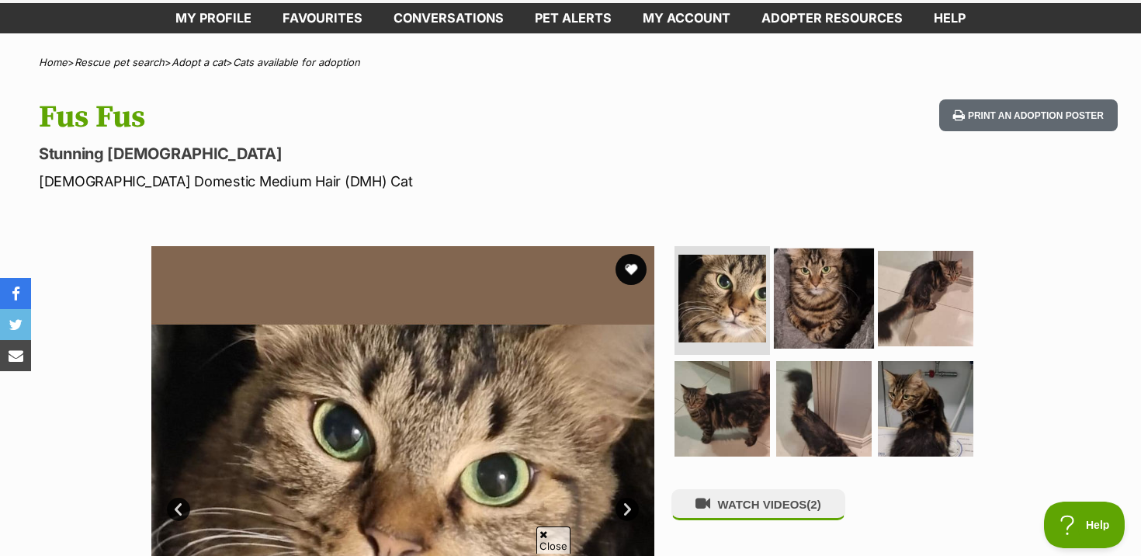
click at [832, 279] on img at bounding box center [824, 298] width 100 height 100
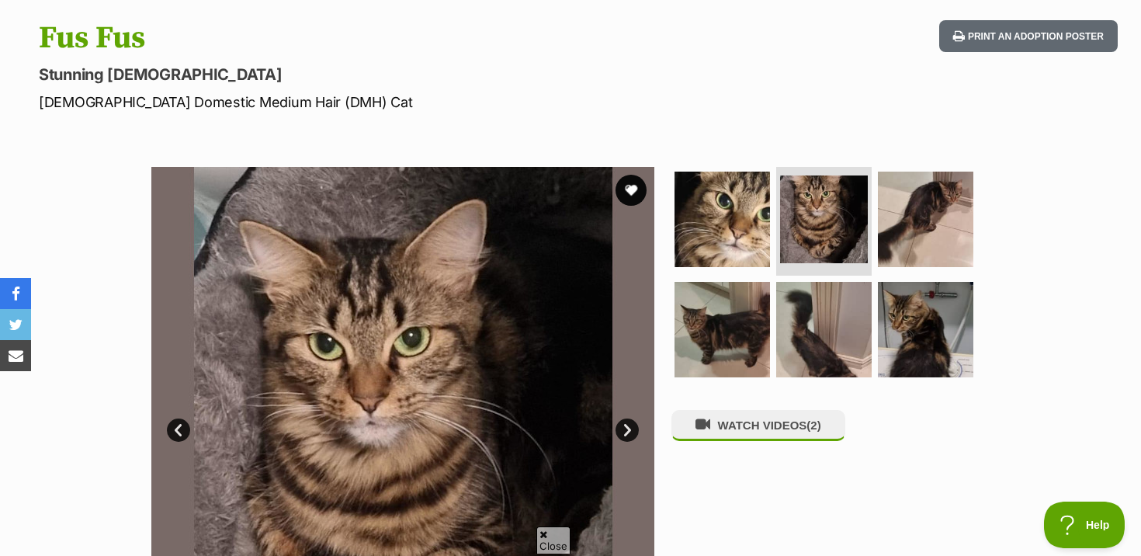
scroll to position [213, 0]
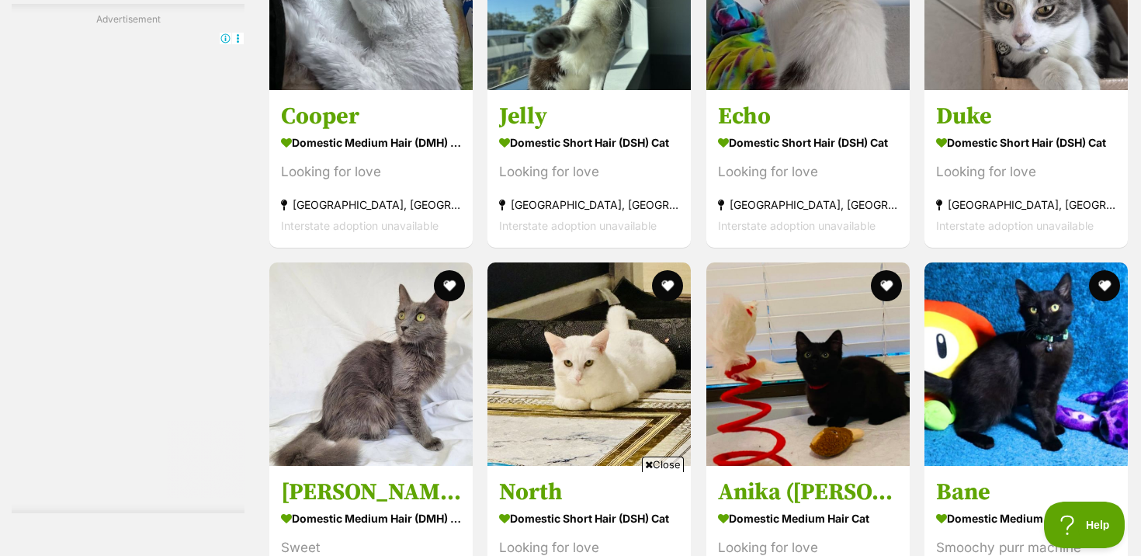
scroll to position [5627, 0]
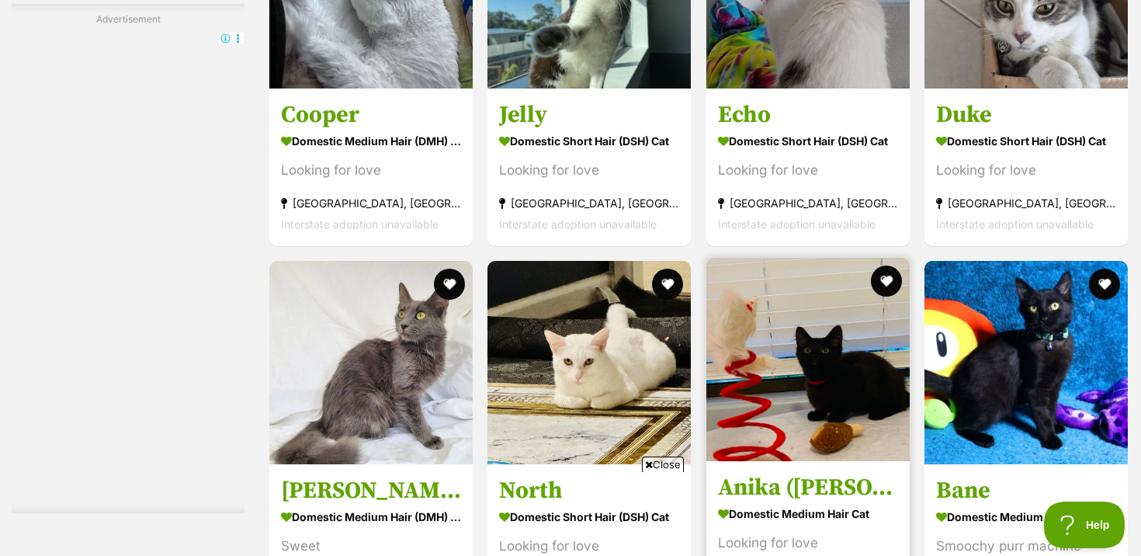
click at [804, 449] on link at bounding box center [807, 457] width 203 height 16
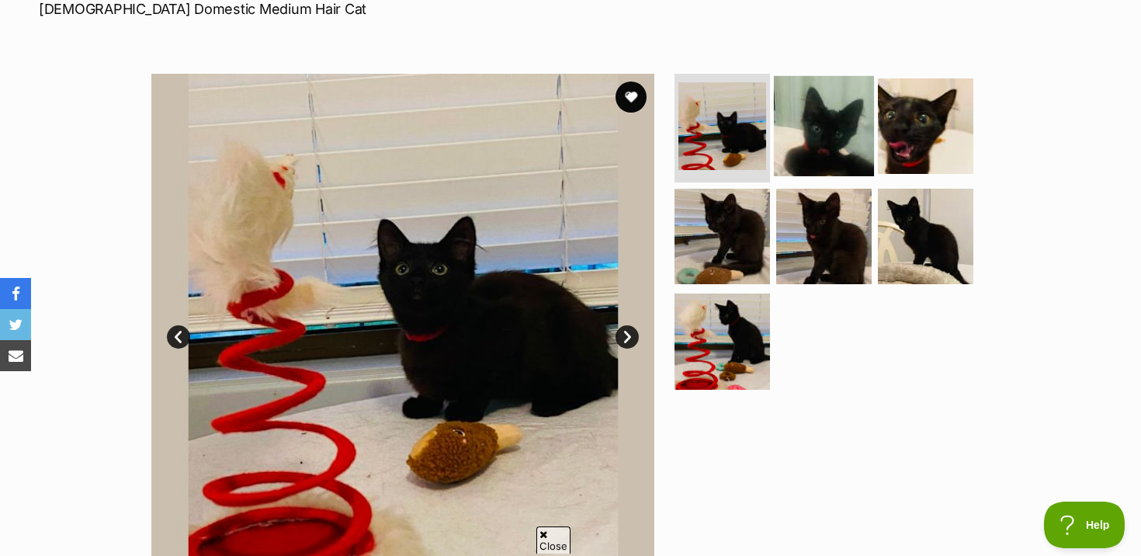
click at [844, 144] on img at bounding box center [824, 126] width 100 height 100
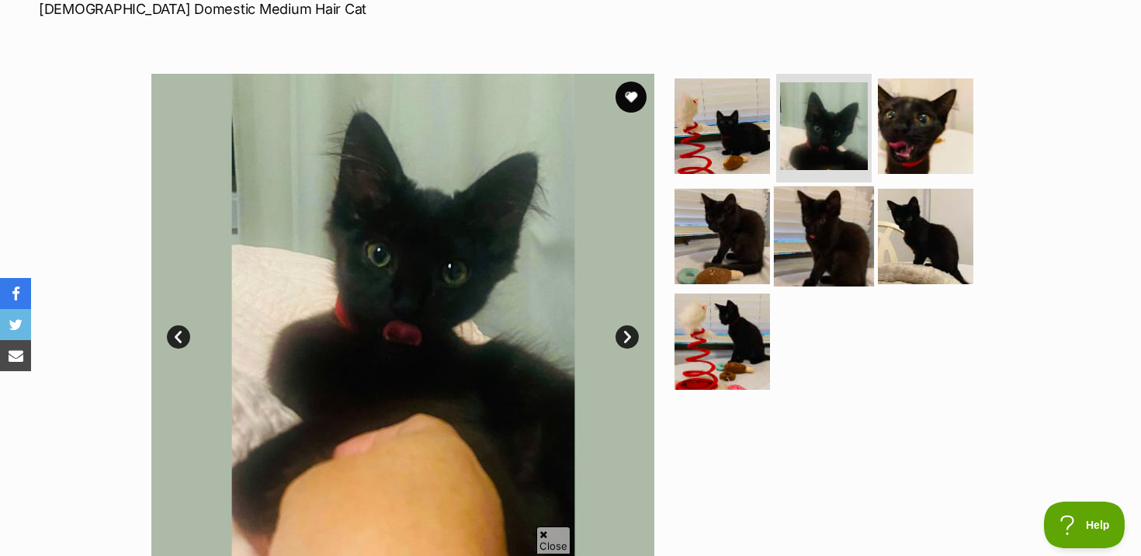
click at [779, 231] on img at bounding box center [824, 236] width 100 height 100
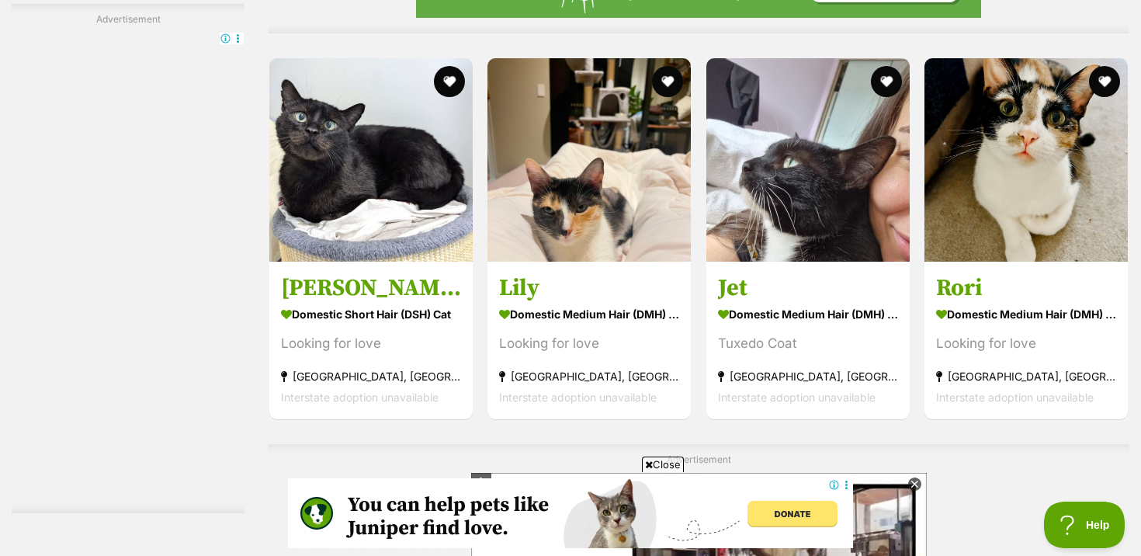
scroll to position [6107, 0]
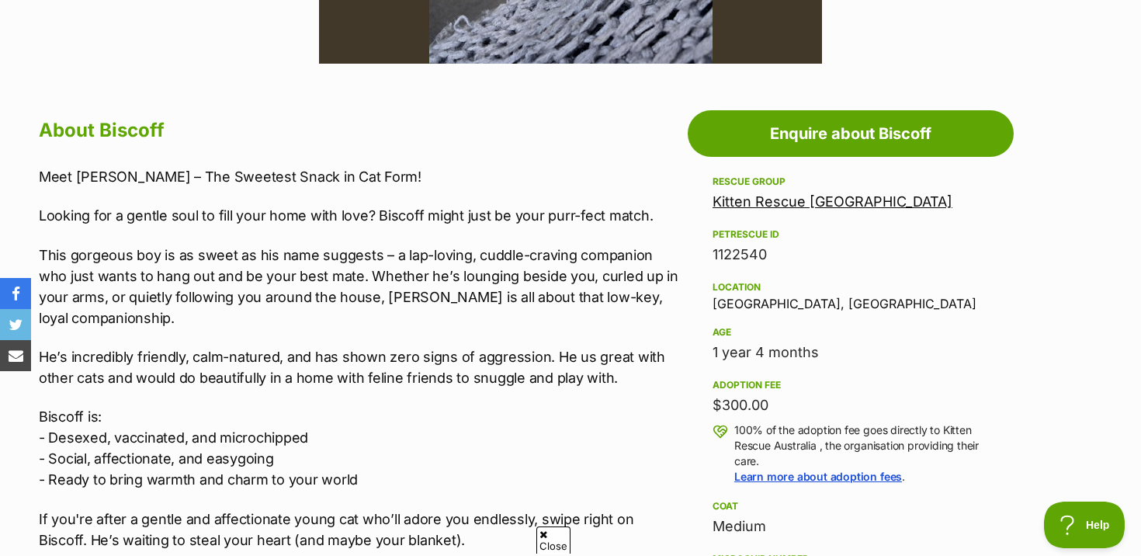
scroll to position [760, 0]
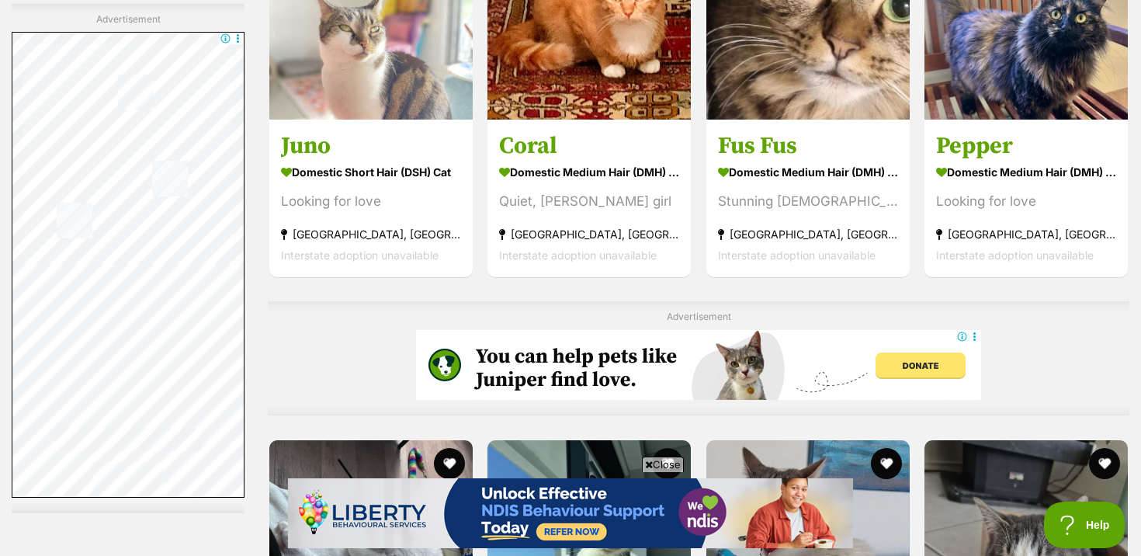
scroll to position [4822, 0]
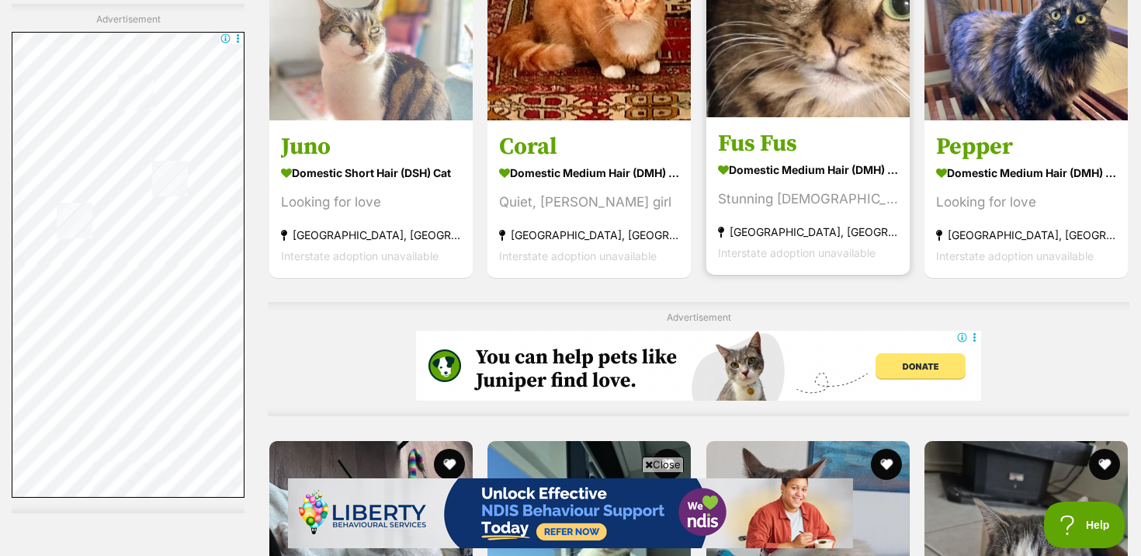
click at [755, 215] on section "Domestic Medium Hair (DMH) Cat Stunning Lady Blakehurst, NSW Interstate adoptio…" at bounding box center [808, 210] width 180 height 105
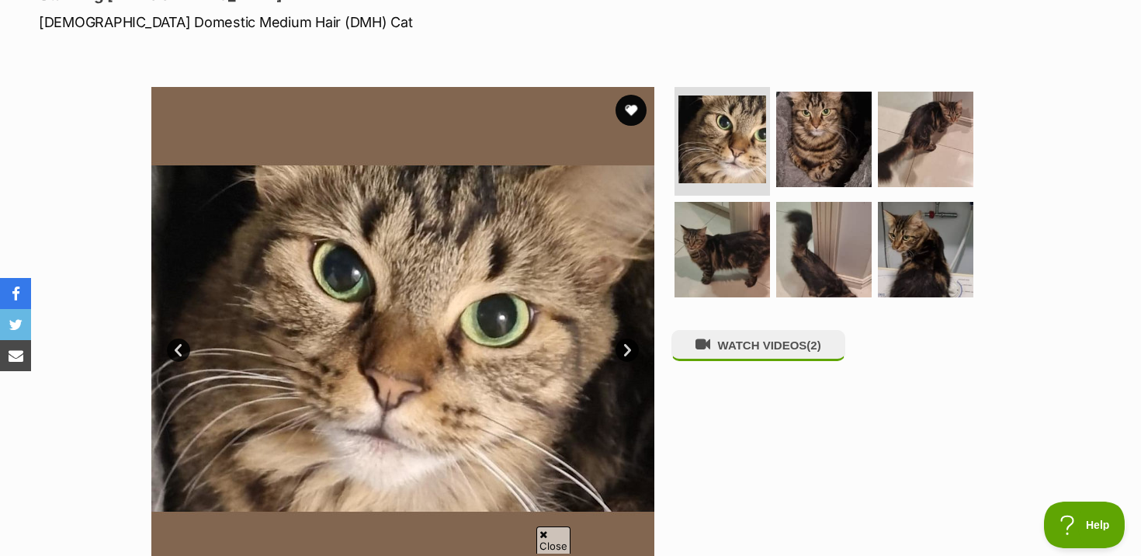
scroll to position [447, 0]
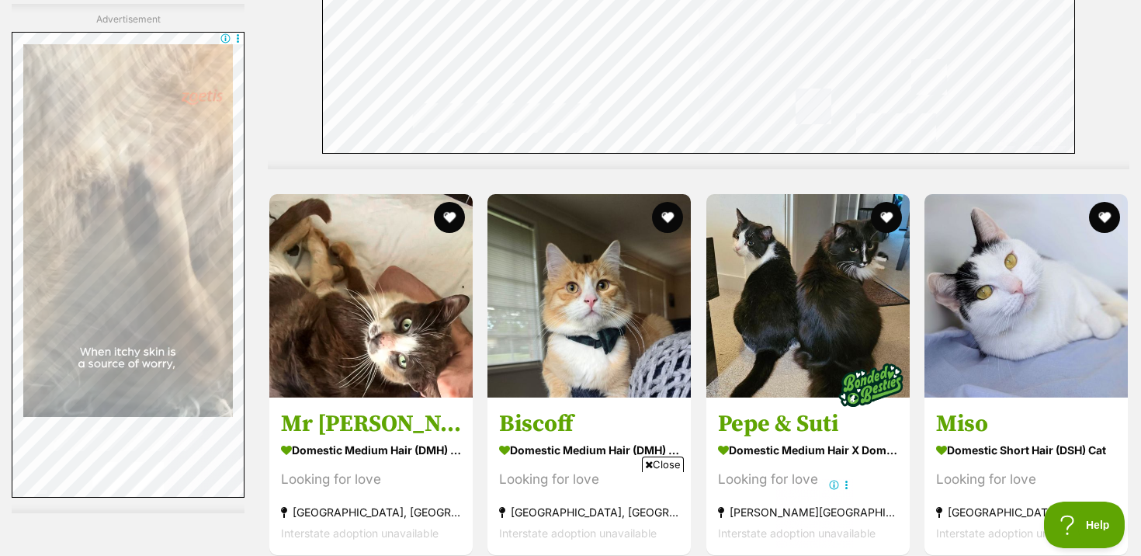
scroll to position [6439, 0]
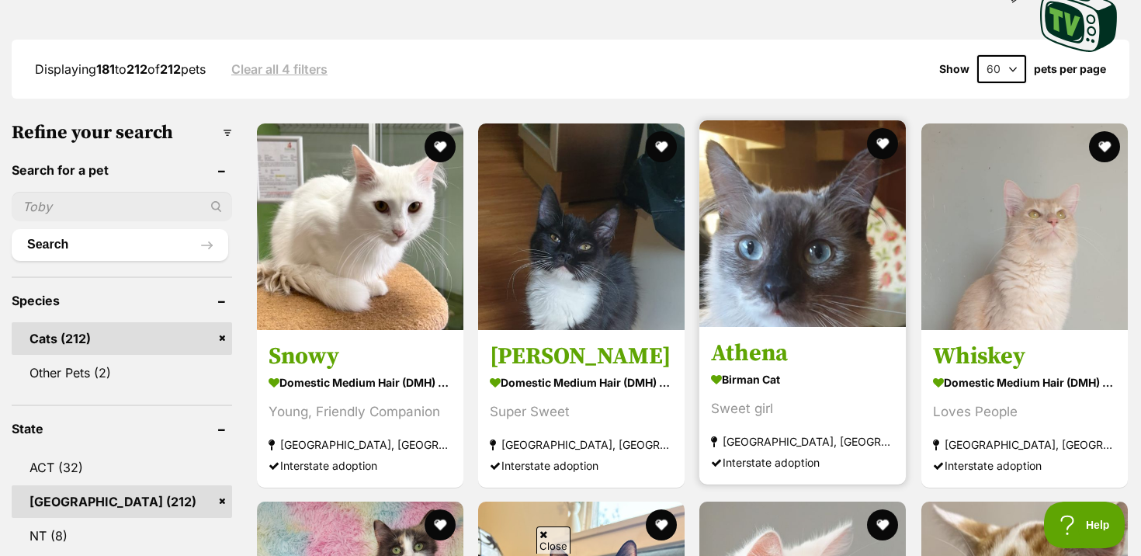
click at [750, 276] on img at bounding box center [802, 223] width 206 height 206
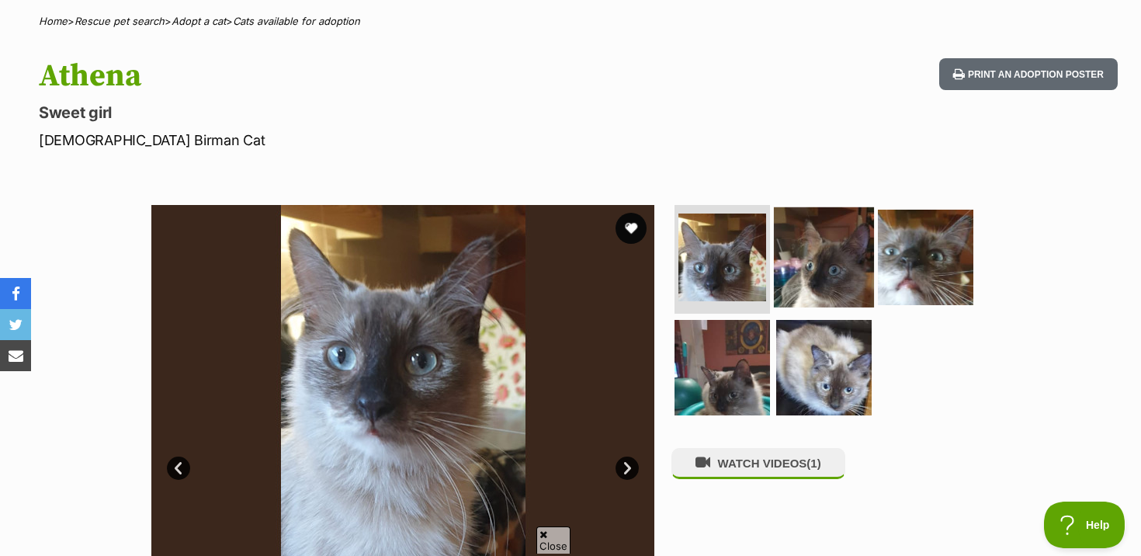
click at [791, 271] on img at bounding box center [824, 257] width 100 height 100
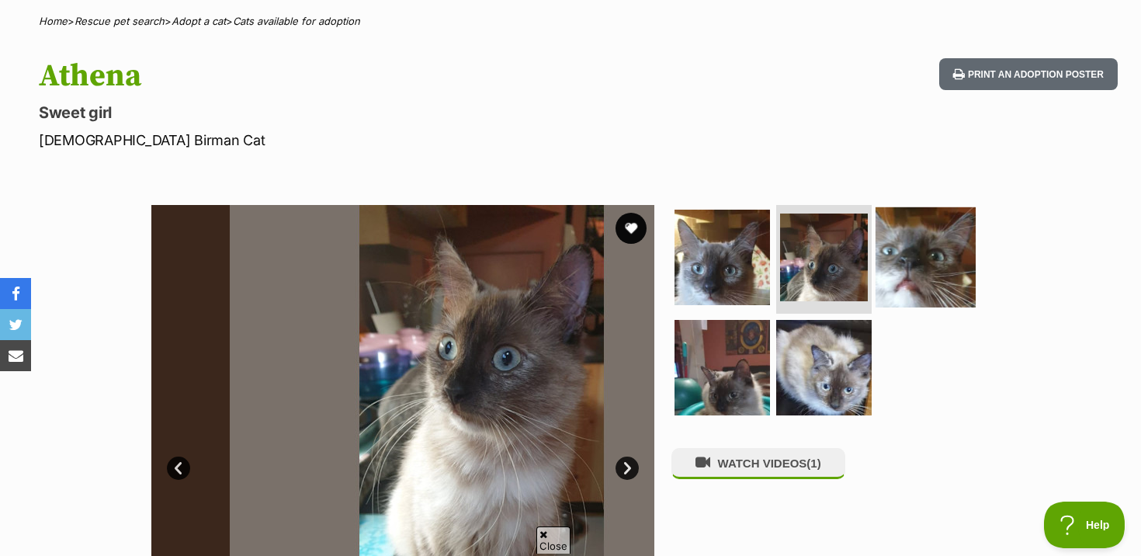
click at [877, 276] on img at bounding box center [926, 257] width 100 height 100
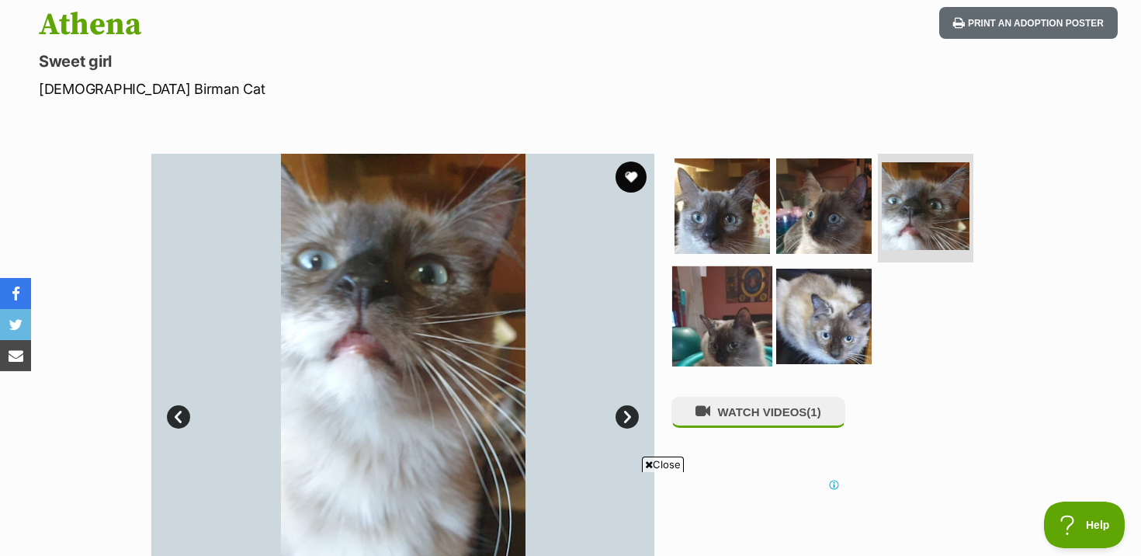
click at [723, 337] on img at bounding box center [722, 315] width 100 height 100
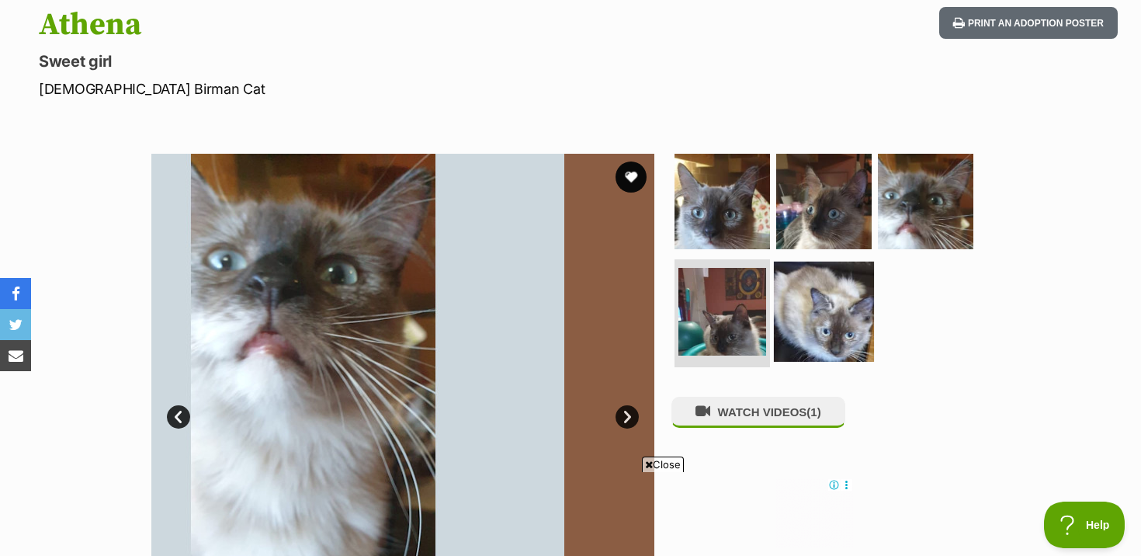
click at [828, 337] on img at bounding box center [824, 311] width 100 height 100
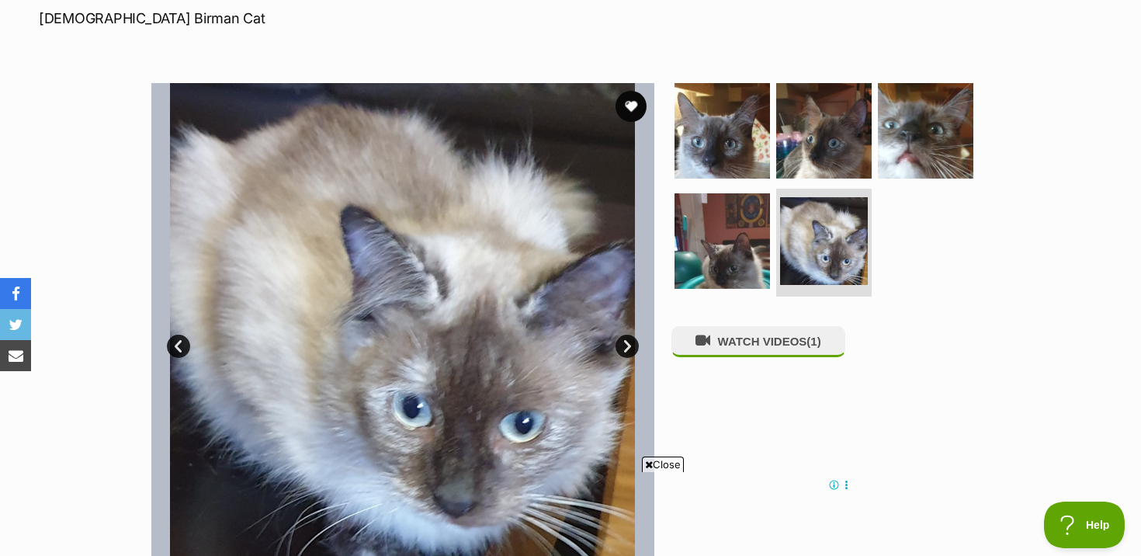
scroll to position [0, 233]
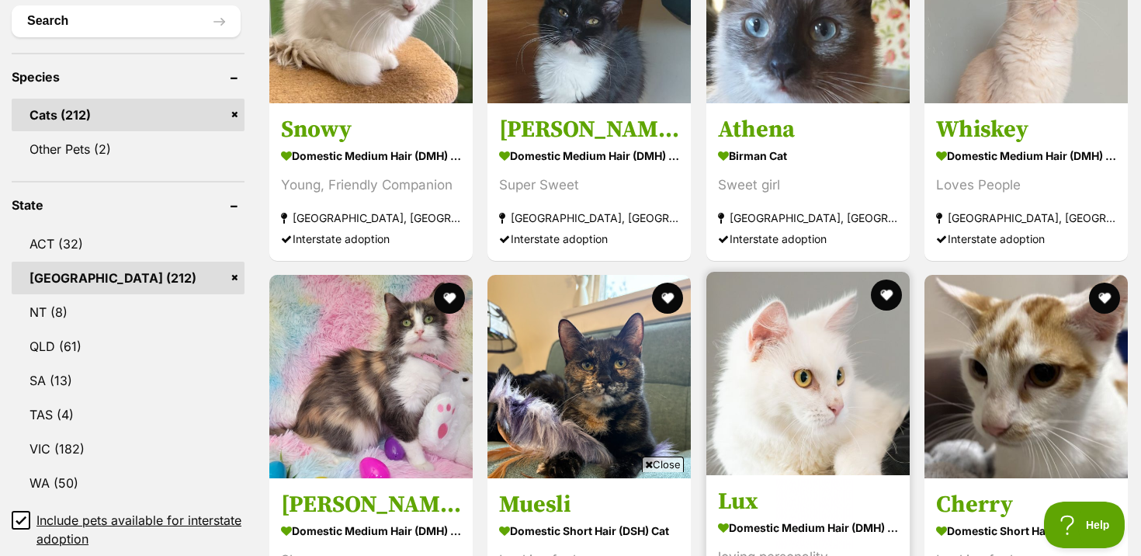
click at [851, 397] on img at bounding box center [807, 373] width 203 height 203
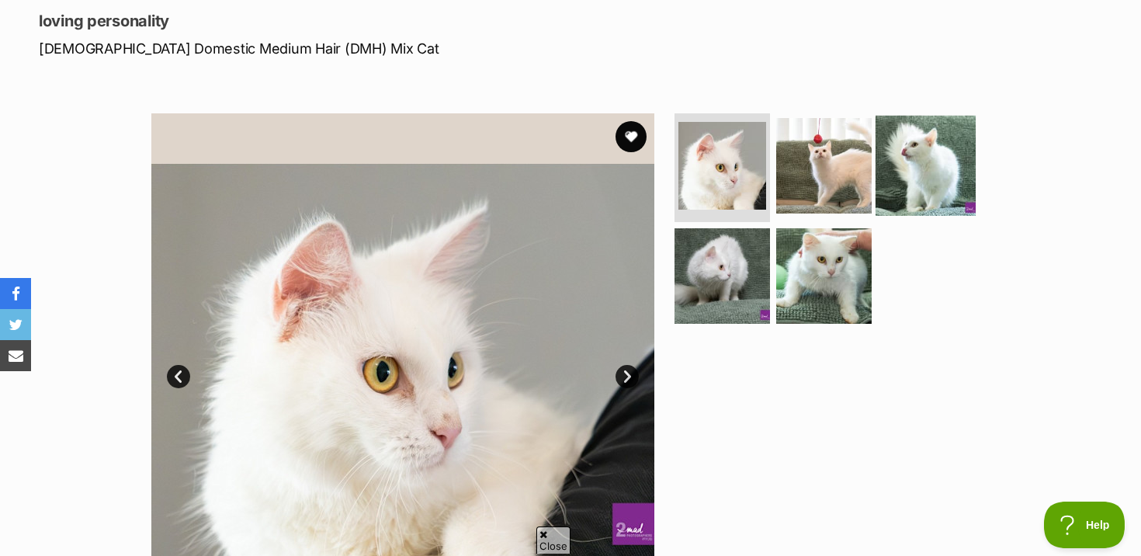
click at [900, 167] on img at bounding box center [926, 166] width 100 height 100
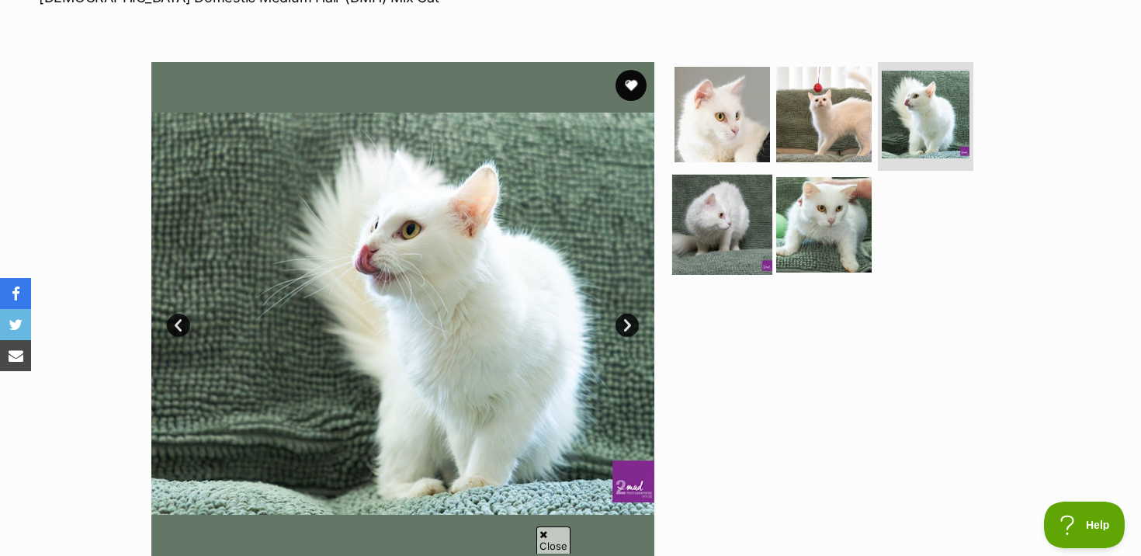
scroll to position [280, 0]
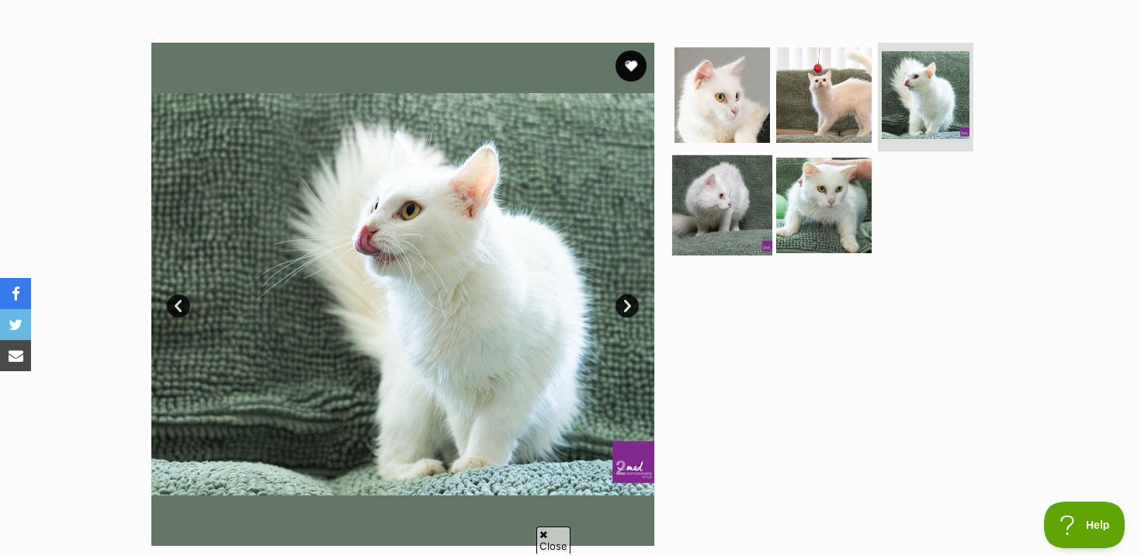
click at [740, 220] on img at bounding box center [722, 204] width 100 height 100
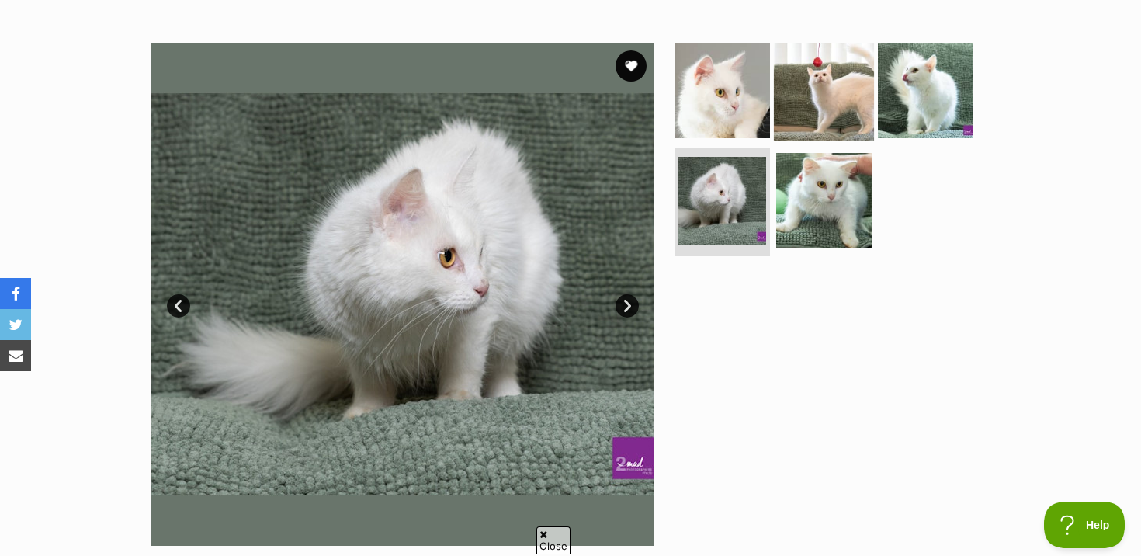
click at [828, 106] on img at bounding box center [824, 90] width 100 height 100
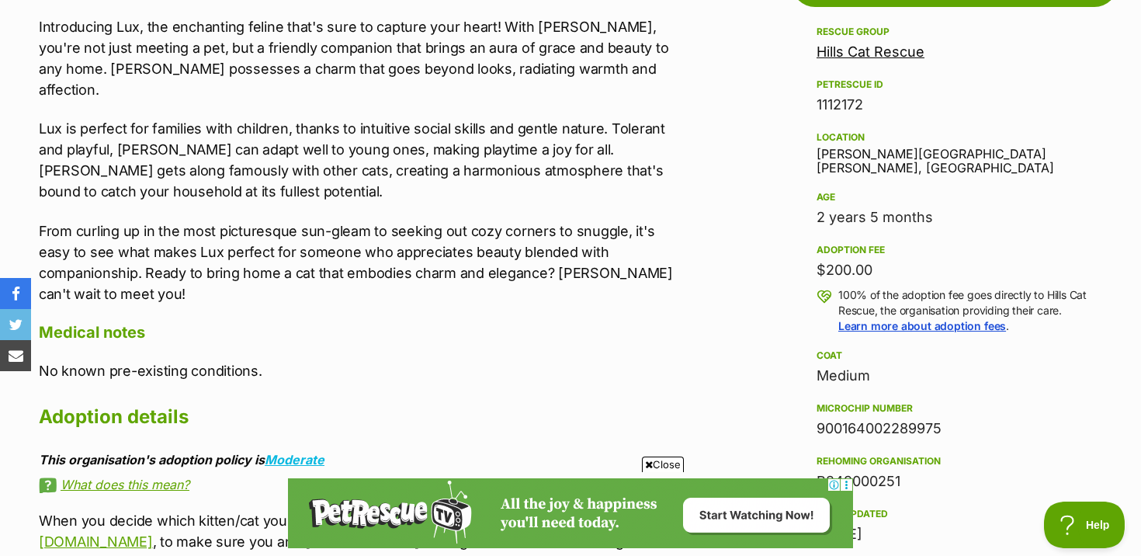
scroll to position [743, 0]
